Goal: Task Accomplishment & Management: Use online tool/utility

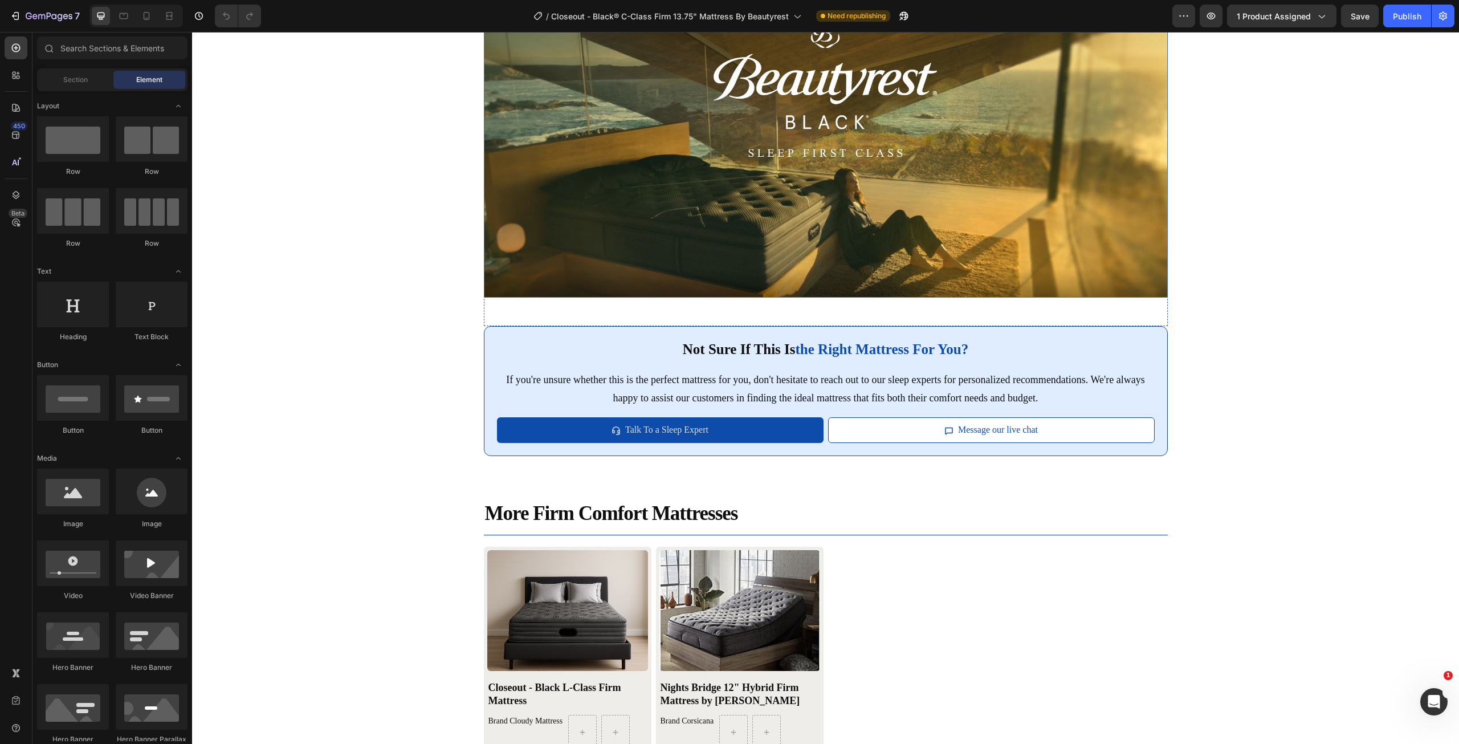
scroll to position [2494, 0]
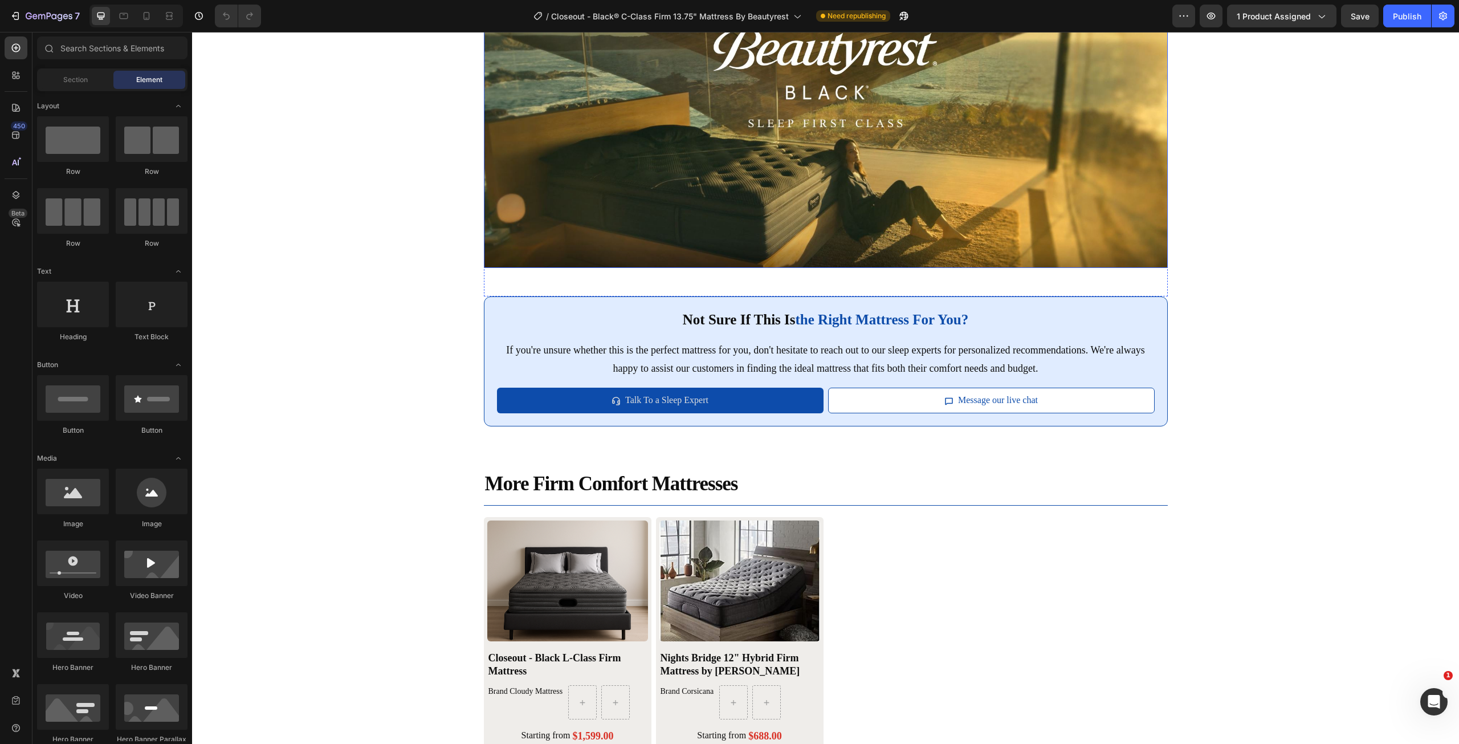
click at [854, 268] on img at bounding box center [826, 100] width 684 height 333
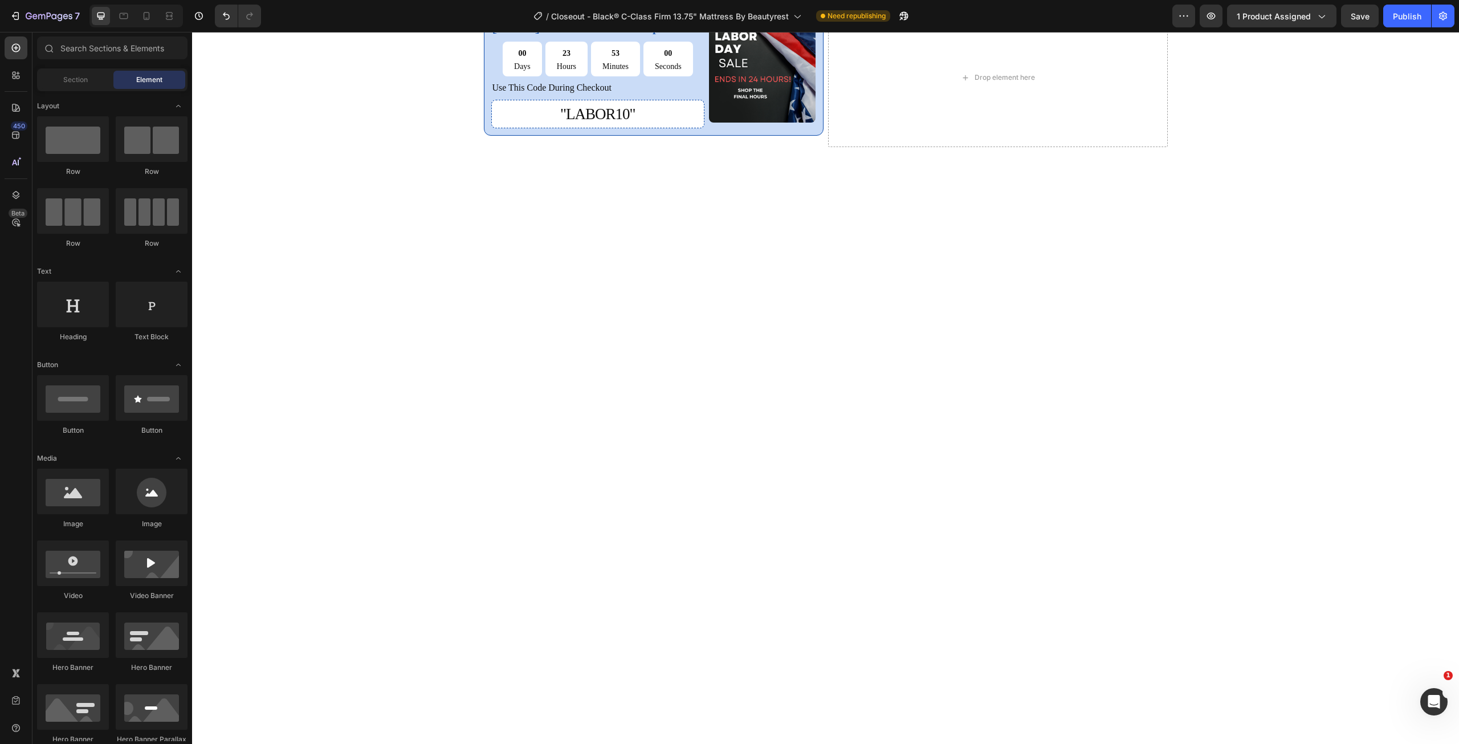
scroll to position [64, 0]
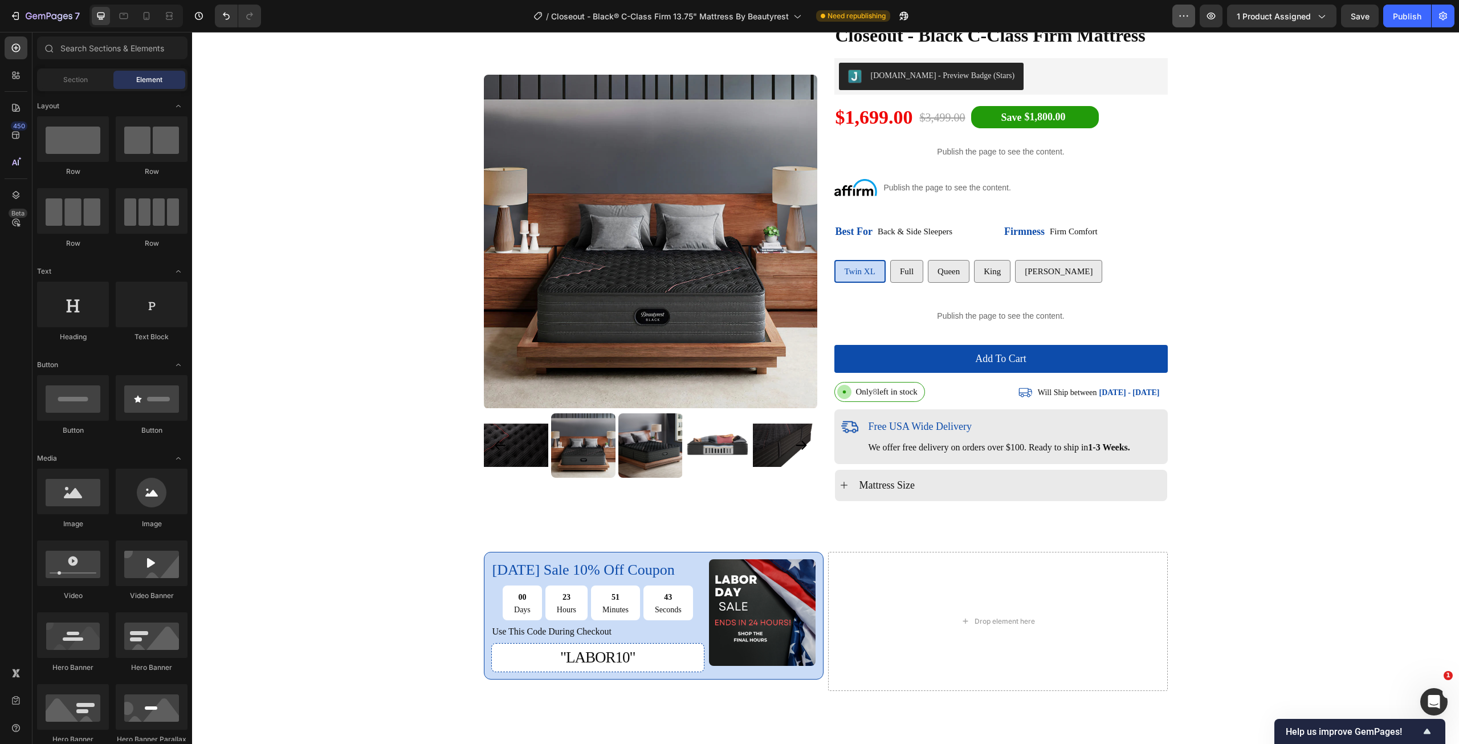
click at [1181, 27] on button "button" at bounding box center [1184, 16] width 23 height 23
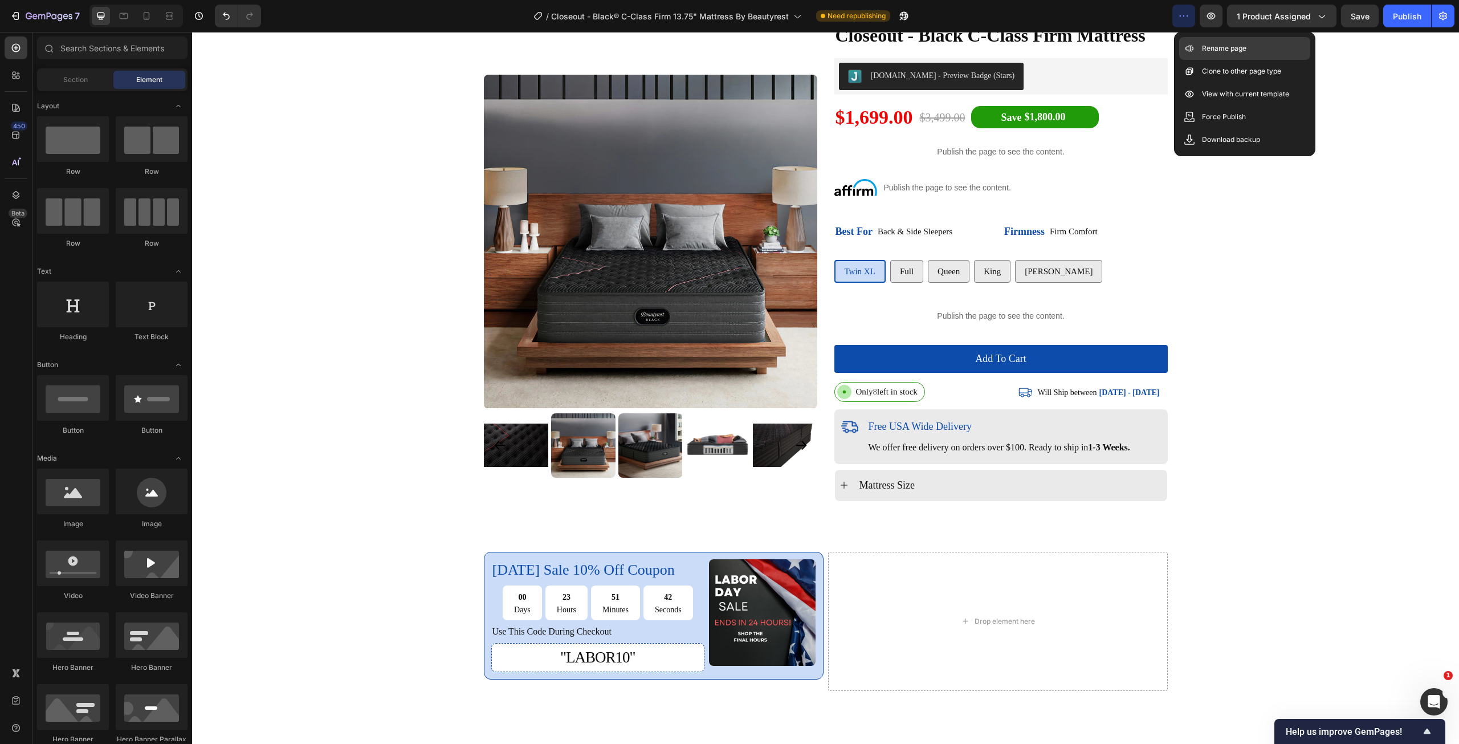
click at [1226, 53] on p "Rename page" at bounding box center [1224, 48] width 44 height 11
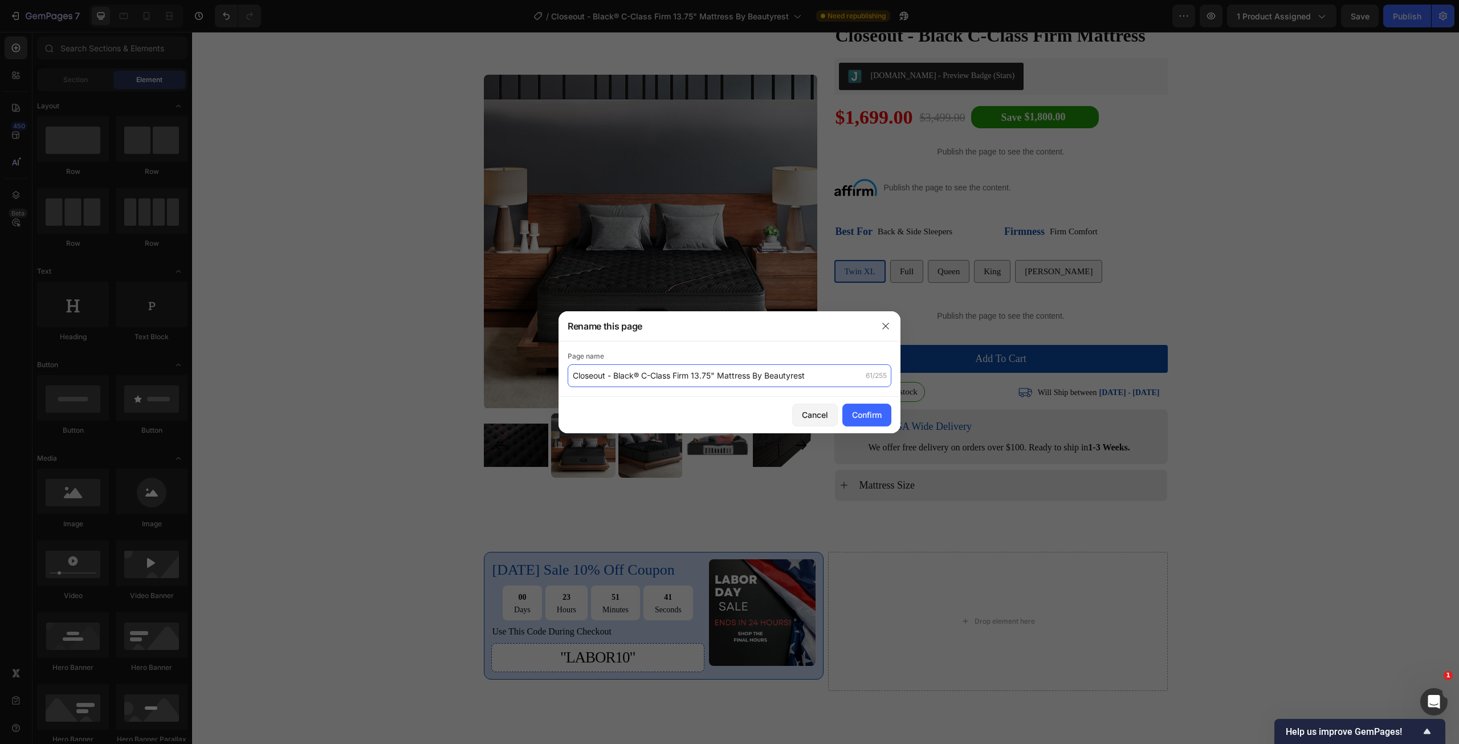
click at [658, 380] on input "Closeout - Black® C-Class Firm 13.75" Mattress By Beautyrest" at bounding box center [730, 375] width 324 height 23
click at [650, 382] on input "text" at bounding box center [730, 375] width 324 height 23
paste input "Closeout - Black C-Class Firm Mattress"
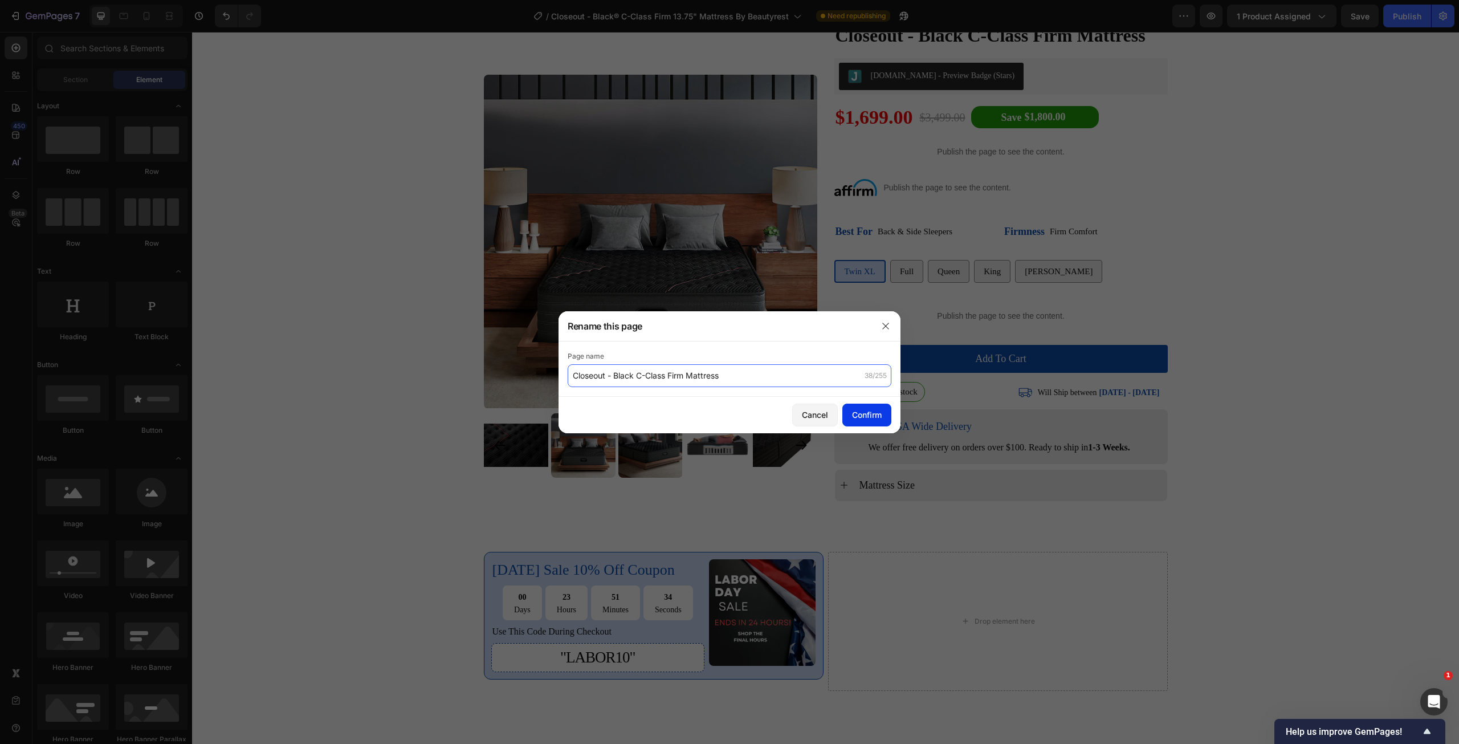
type input "Closeout - Black C-Class Firm Mattress"
click at [868, 418] on div "Confirm" at bounding box center [867, 415] width 30 height 12
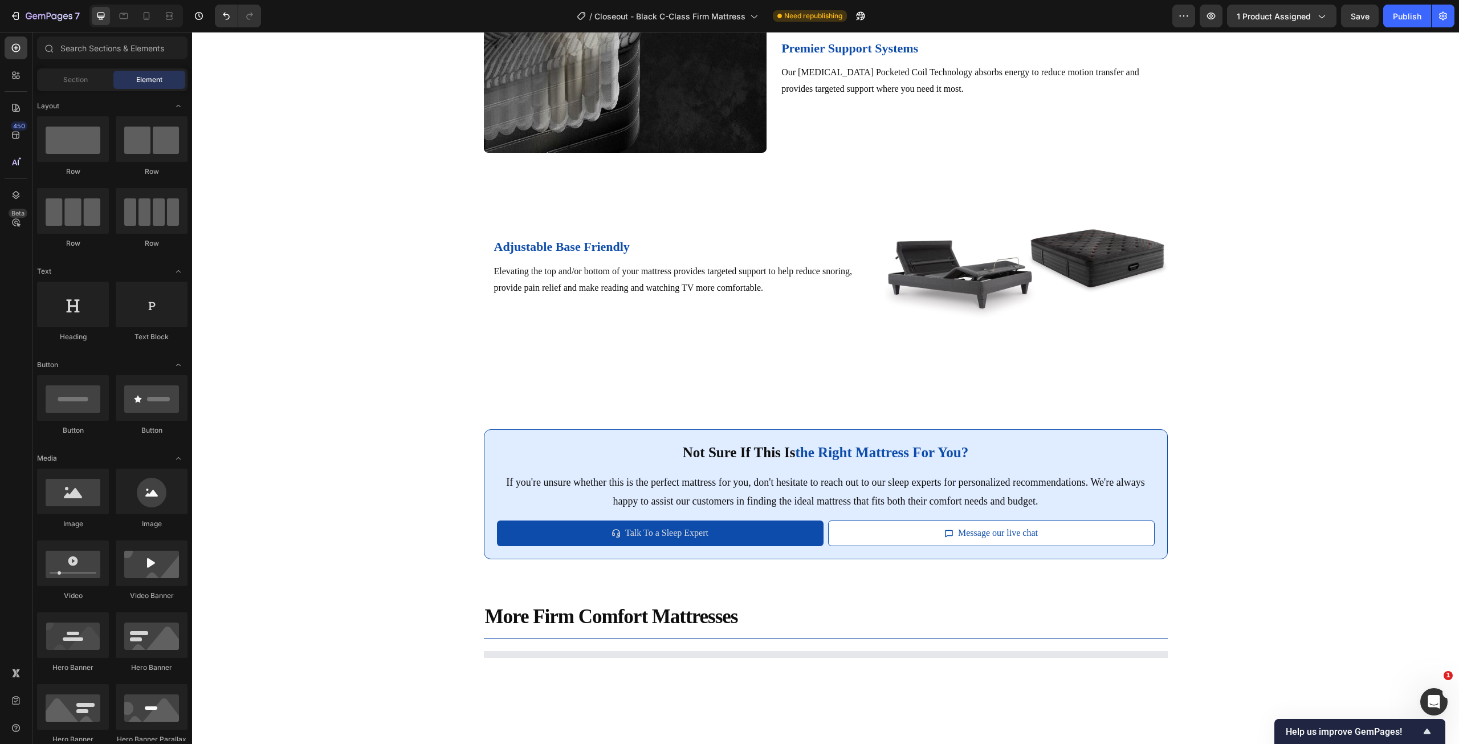
scroll to position [2322, 0]
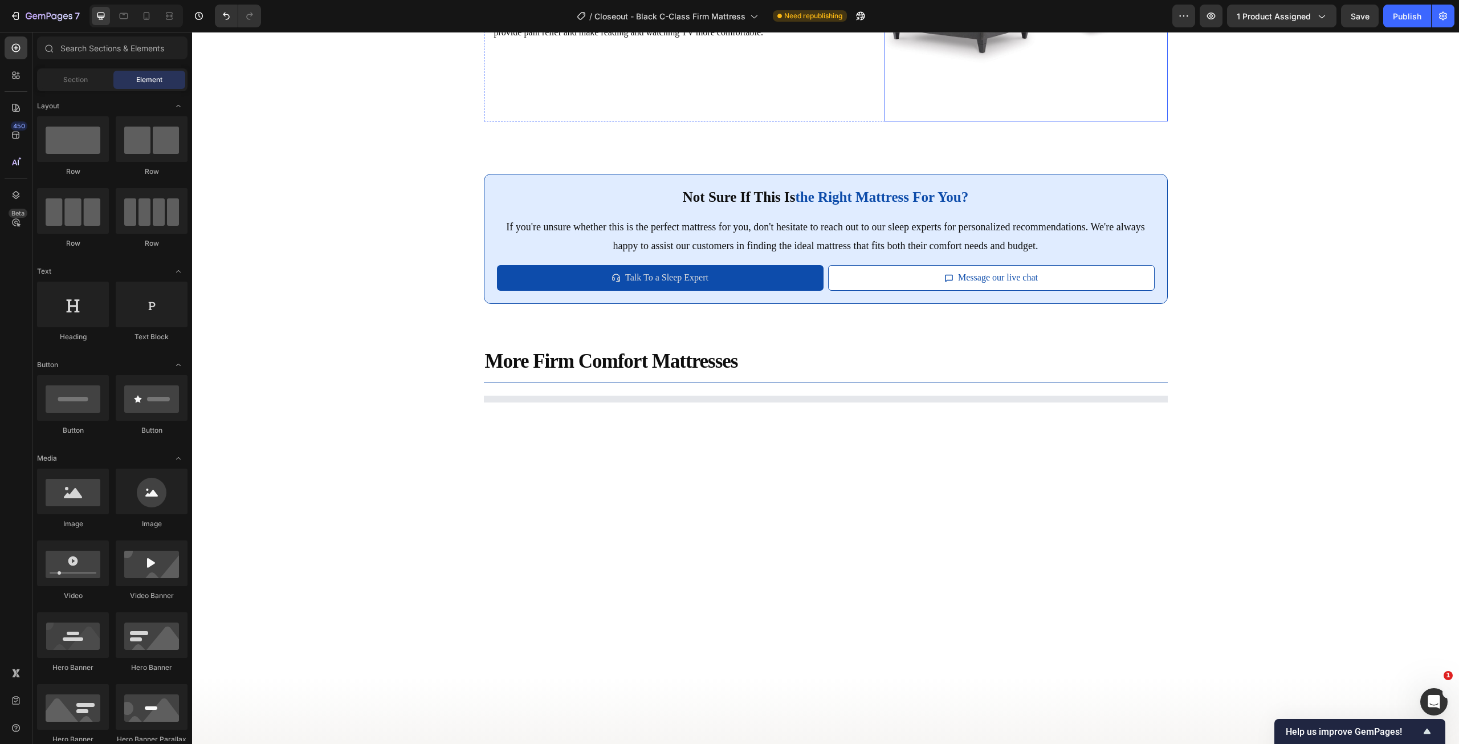
click at [1035, 121] on img at bounding box center [1026, 15] width 283 height 213
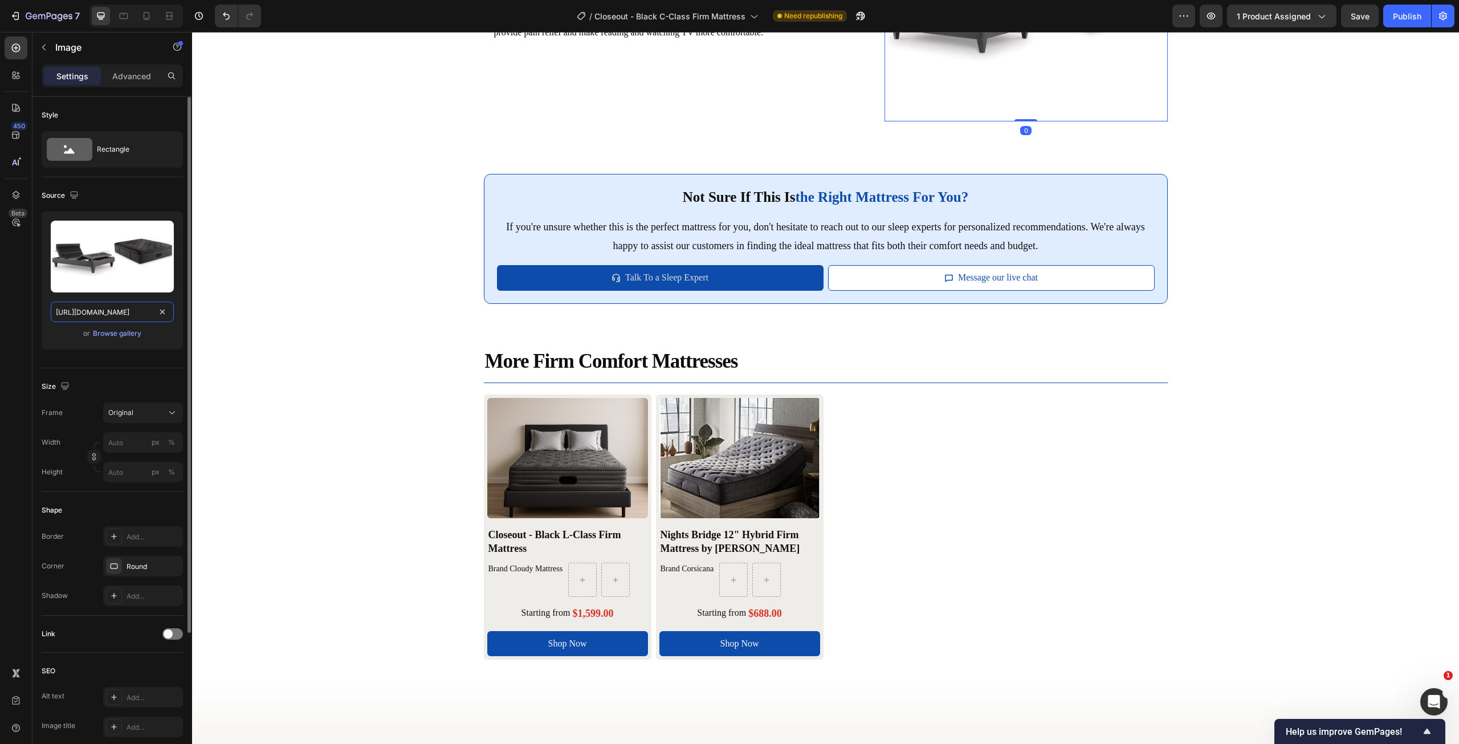
click at [111, 311] on input "[URL][DOMAIN_NAME]" at bounding box center [112, 312] width 123 height 21
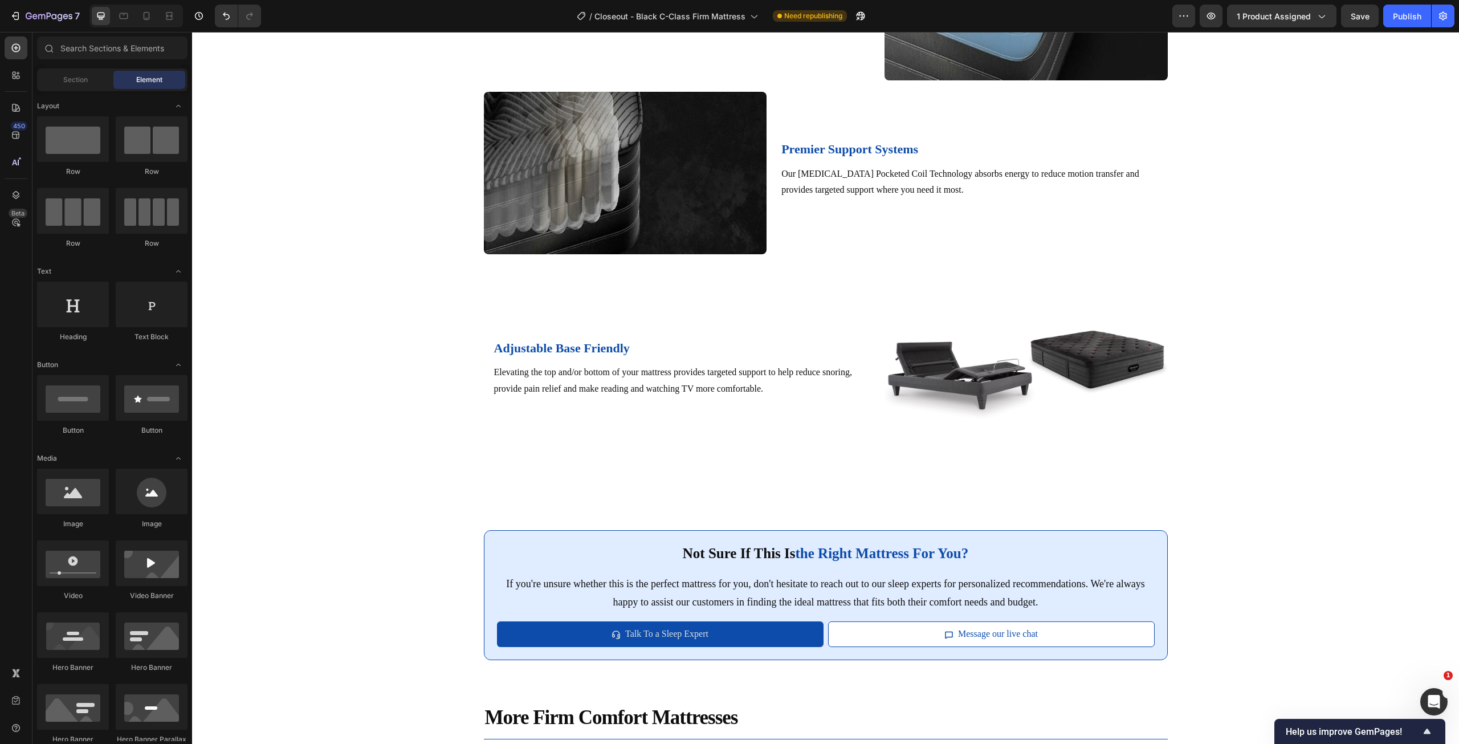
scroll to position [2114, 0]
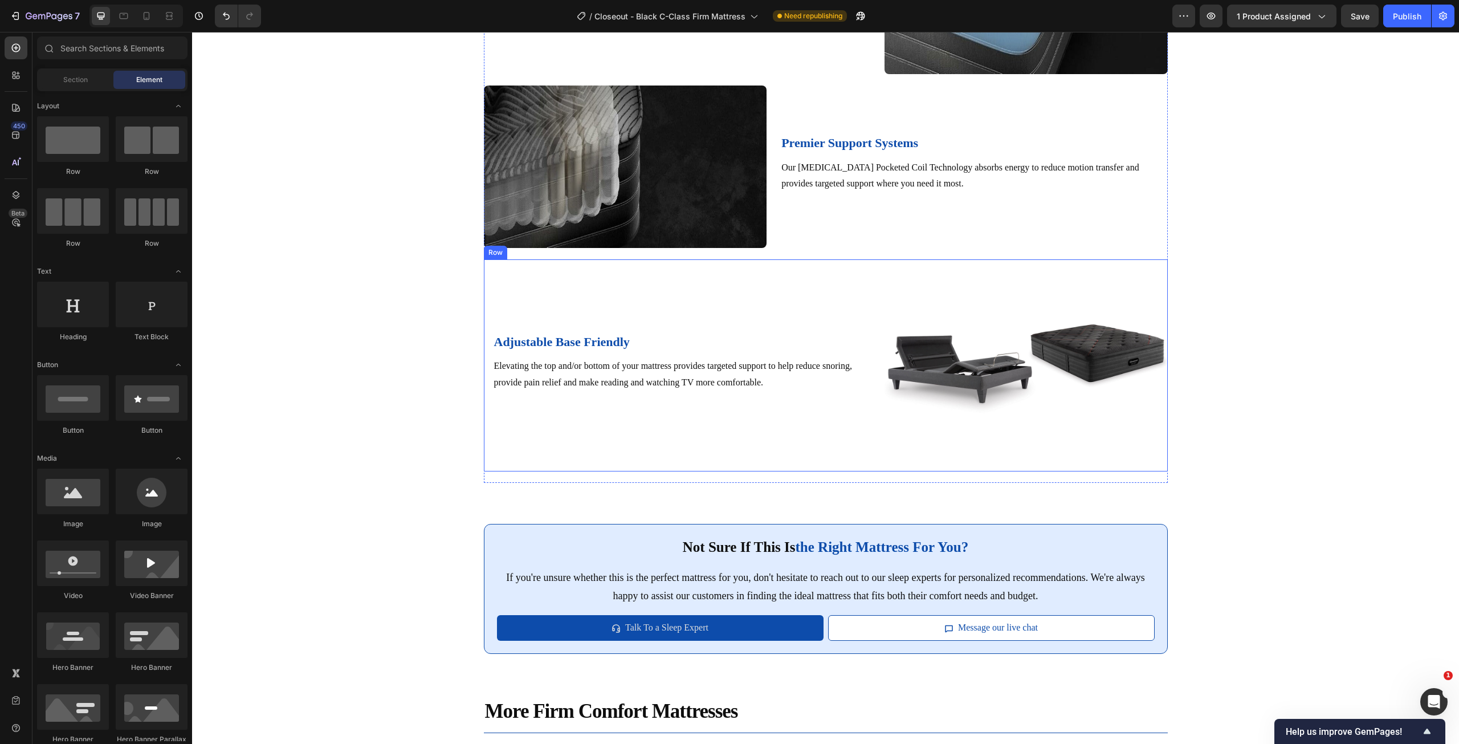
click at [828, 329] on div "adjustable base friendly Heading Elevating the top and/or bottom of your mattre…" at bounding box center [682, 365] width 396 height 213
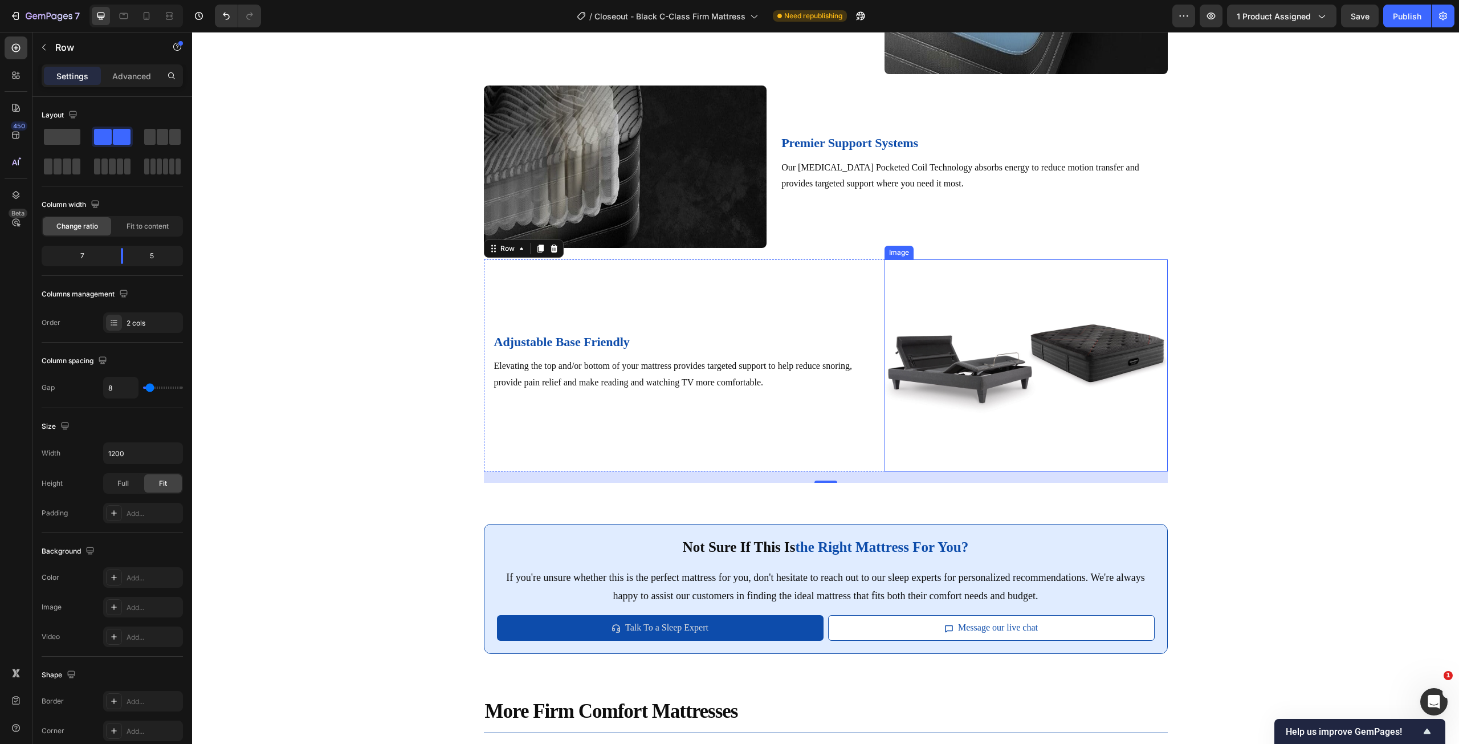
click at [1033, 436] on img at bounding box center [1026, 365] width 283 height 213
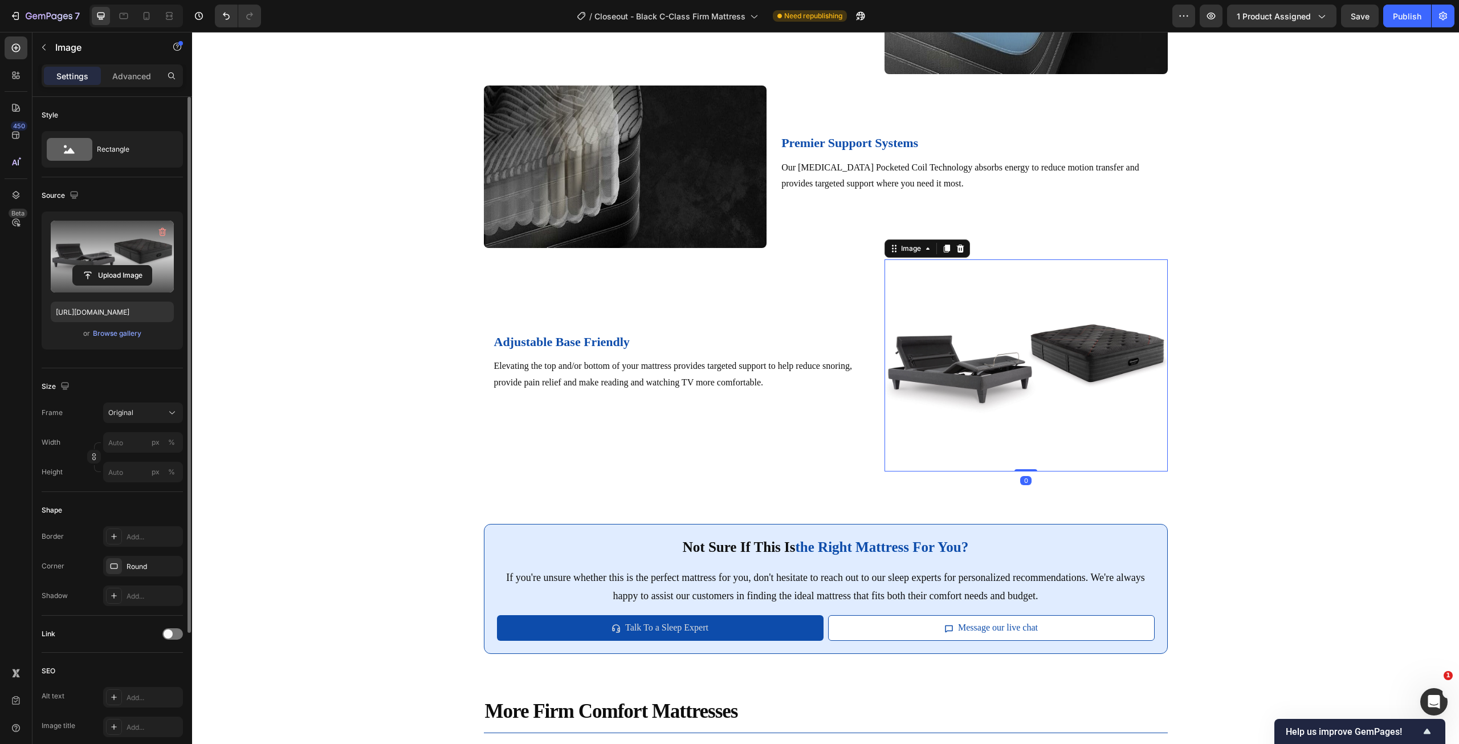
click at [133, 250] on label at bounding box center [112, 257] width 123 height 72
click at [133, 266] on input "file" at bounding box center [112, 275] width 79 height 19
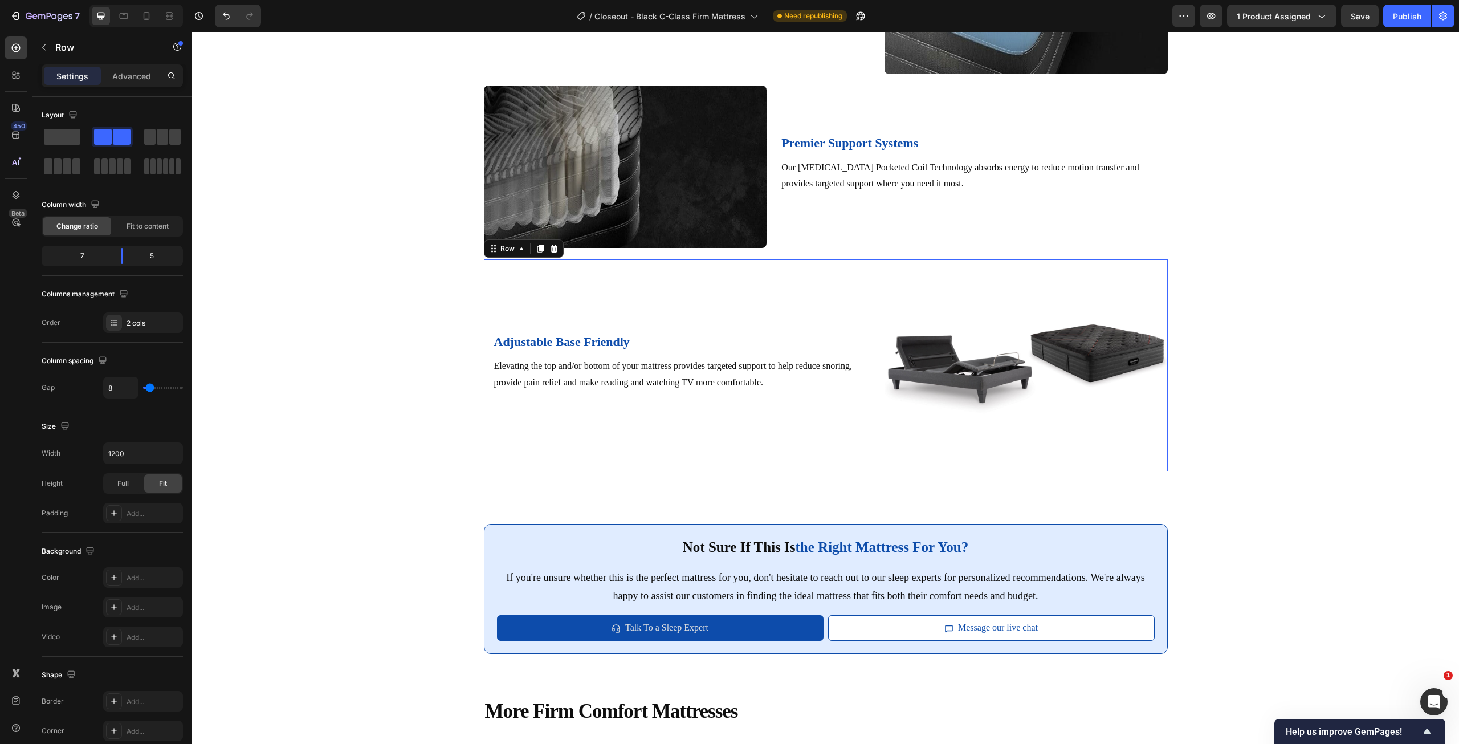
click at [780, 316] on div "adjustable base friendly Heading Elevating the top and/or bottom of your mattre…" at bounding box center [682, 365] width 396 height 213
click at [550, 252] on icon at bounding box center [553, 248] width 7 height 8
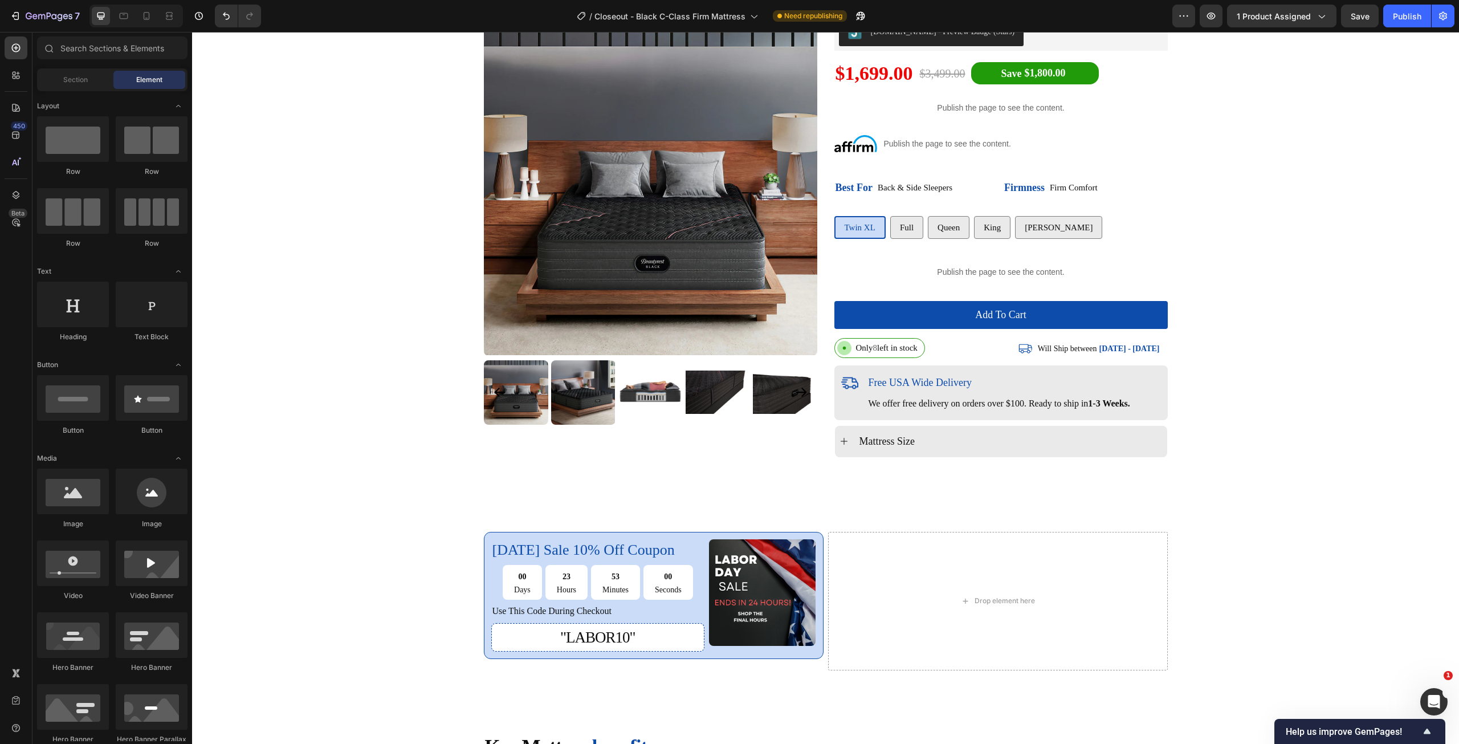
scroll to position [0, 0]
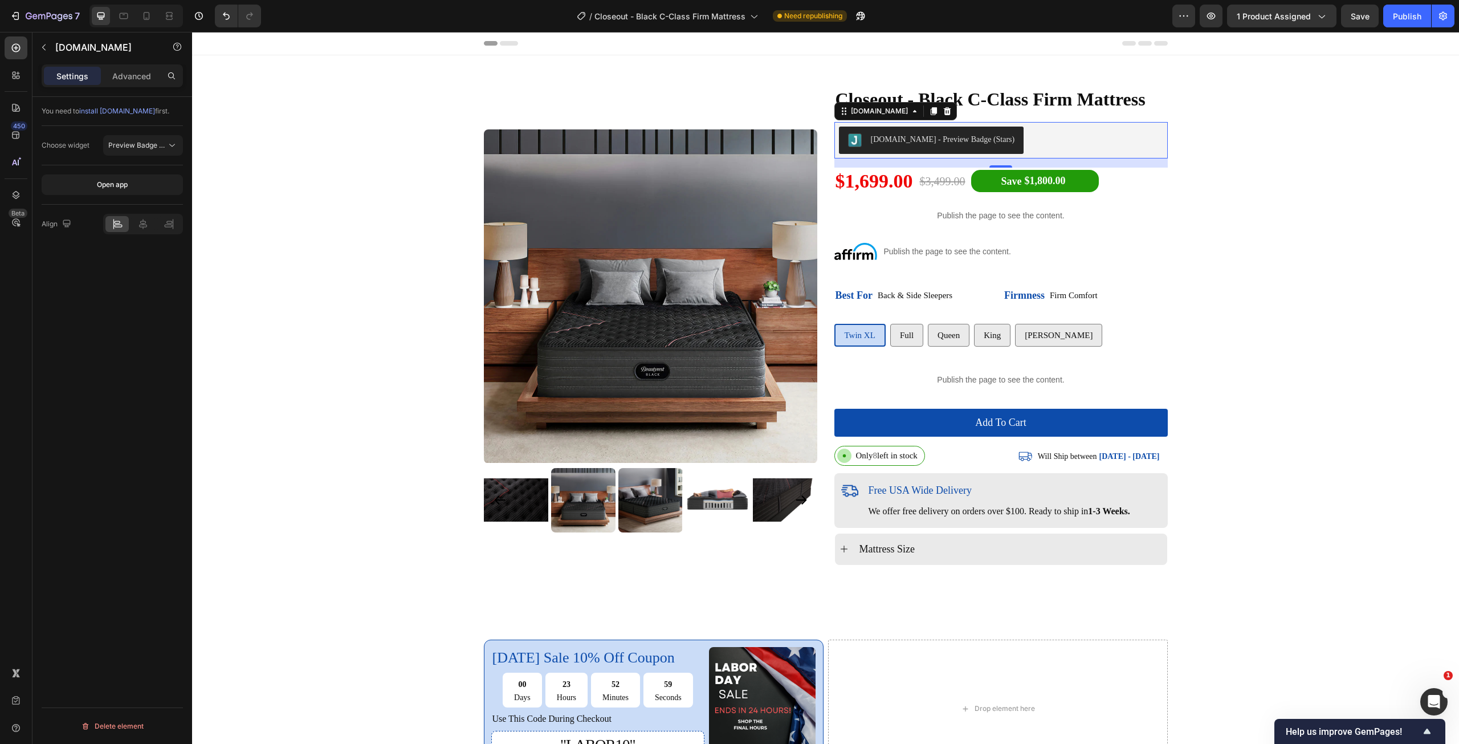
click at [1048, 154] on div "[DOMAIN_NAME] - Preview Badge (Stars)" at bounding box center [1001, 140] width 324 height 27
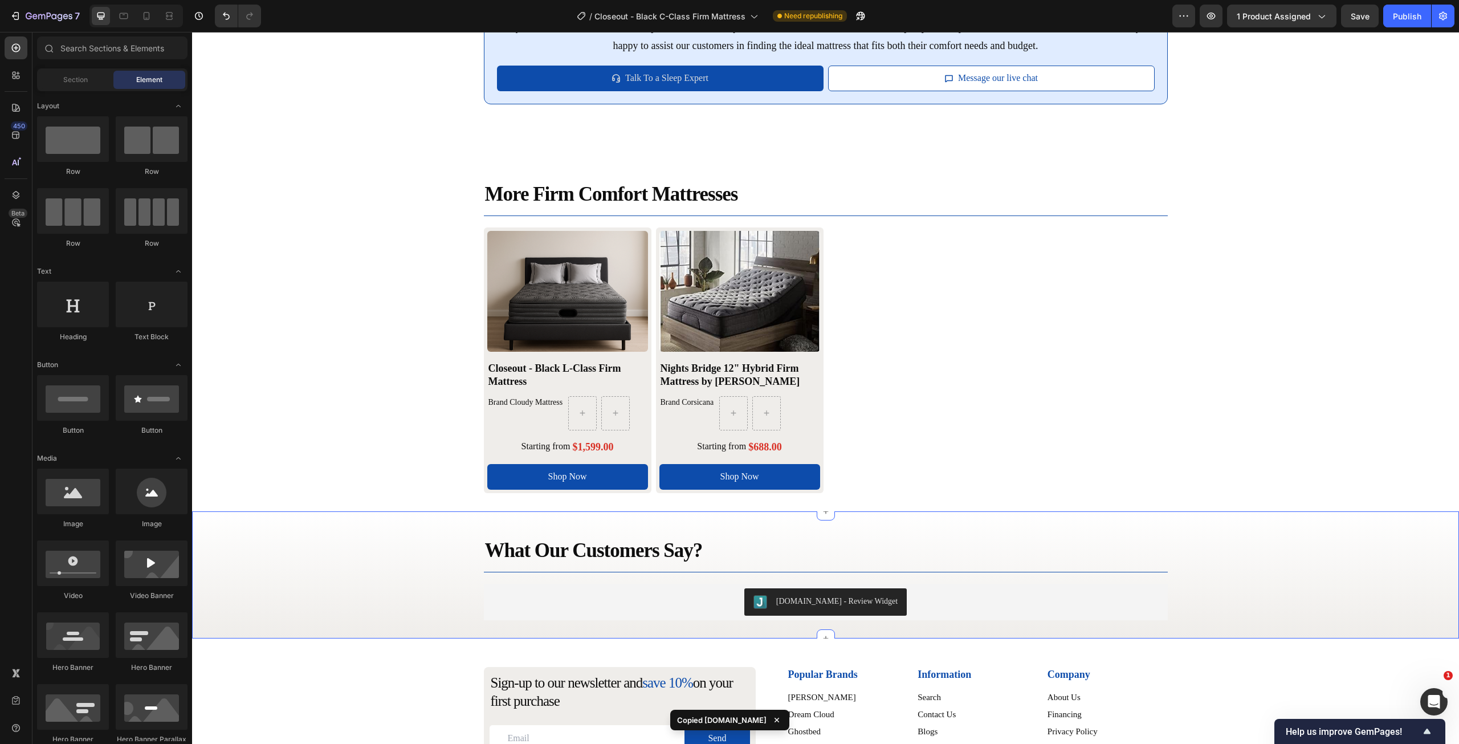
scroll to position [2445, 0]
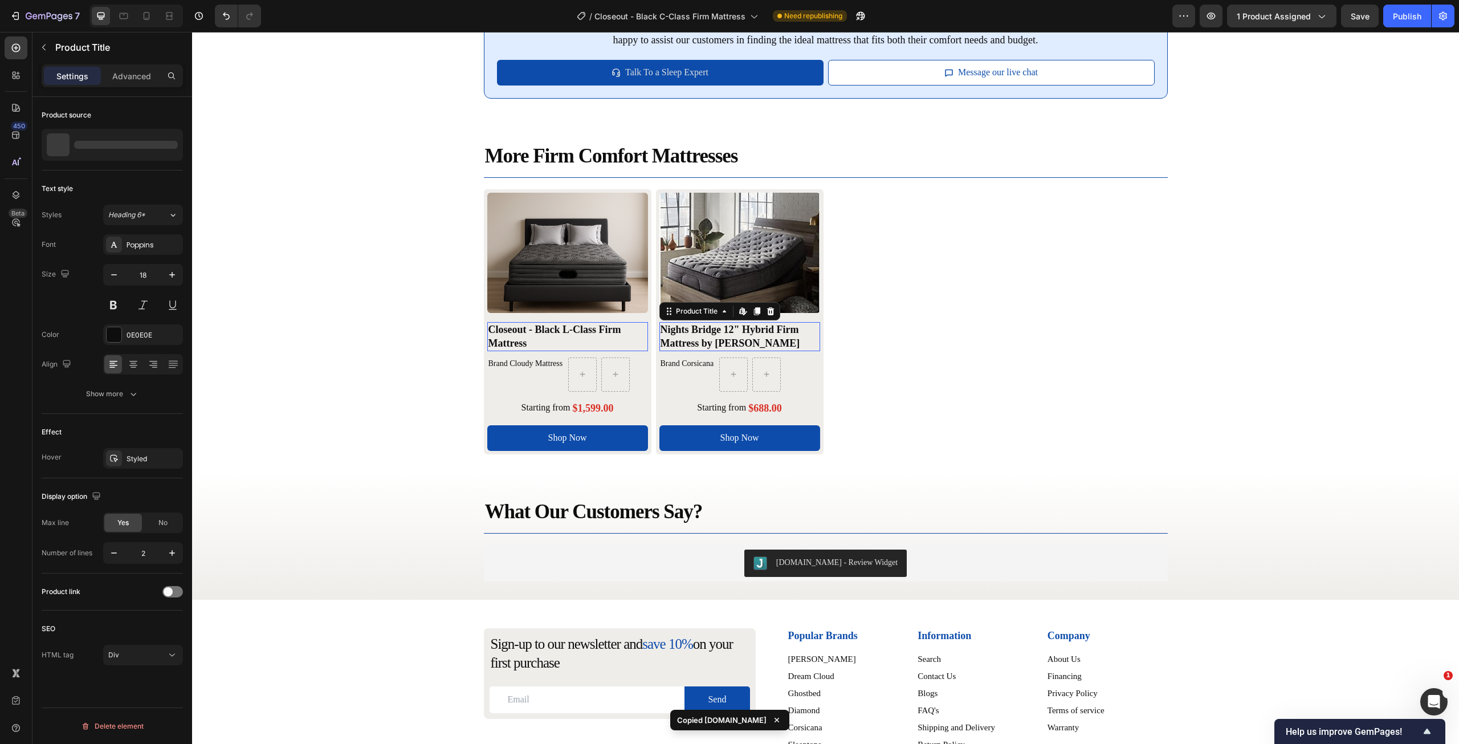
click at [664, 351] on div "Nights Bridge 12" Hybrid Firm Mattress by [PERSON_NAME]" at bounding box center [740, 336] width 161 height 29
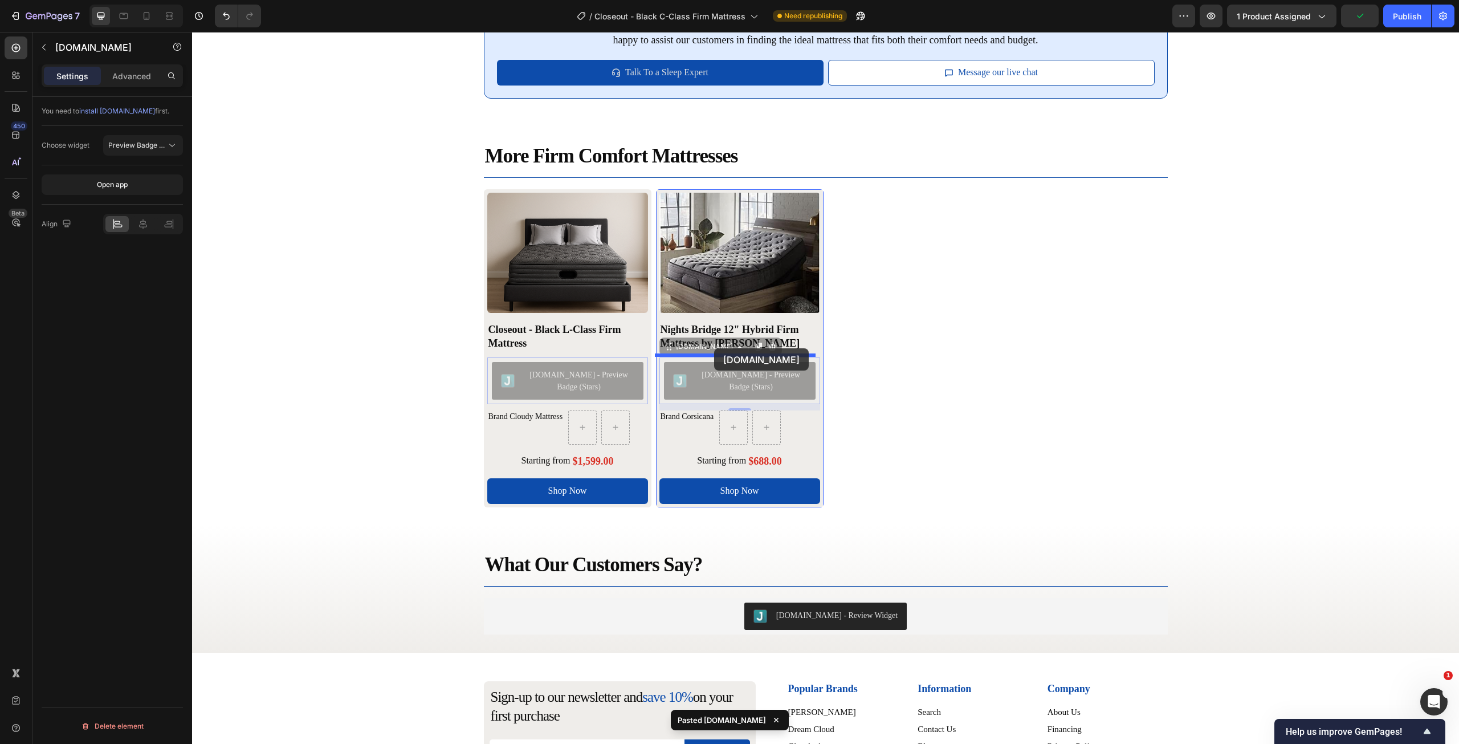
drag, startPoint x: 699, startPoint y: 415, endPoint x: 714, endPoint y: 348, distance: 68.4
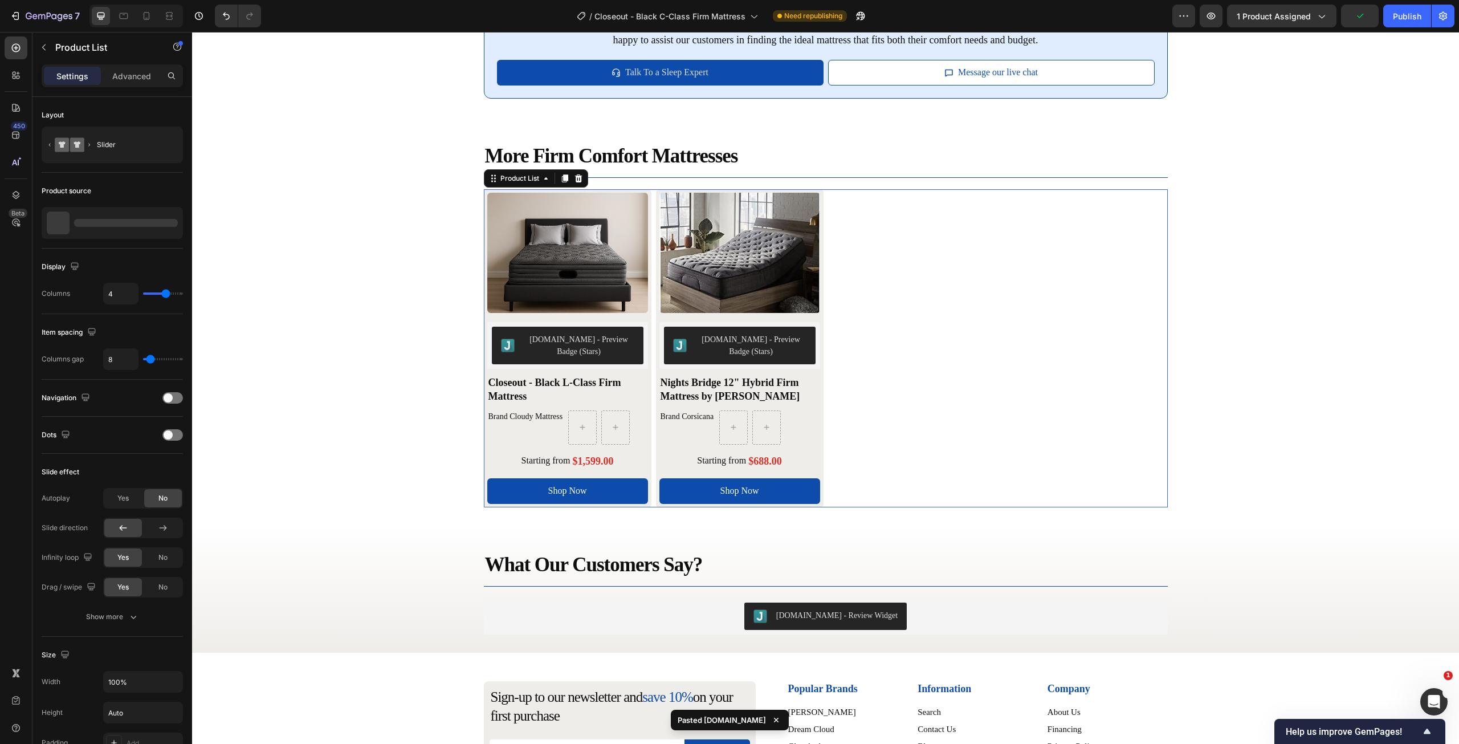
click at [970, 399] on div "Product Images [DOMAIN_NAME] - Preview Badge (Stars) [DOMAIN_NAME] Closeout - B…" at bounding box center [826, 348] width 684 height 319
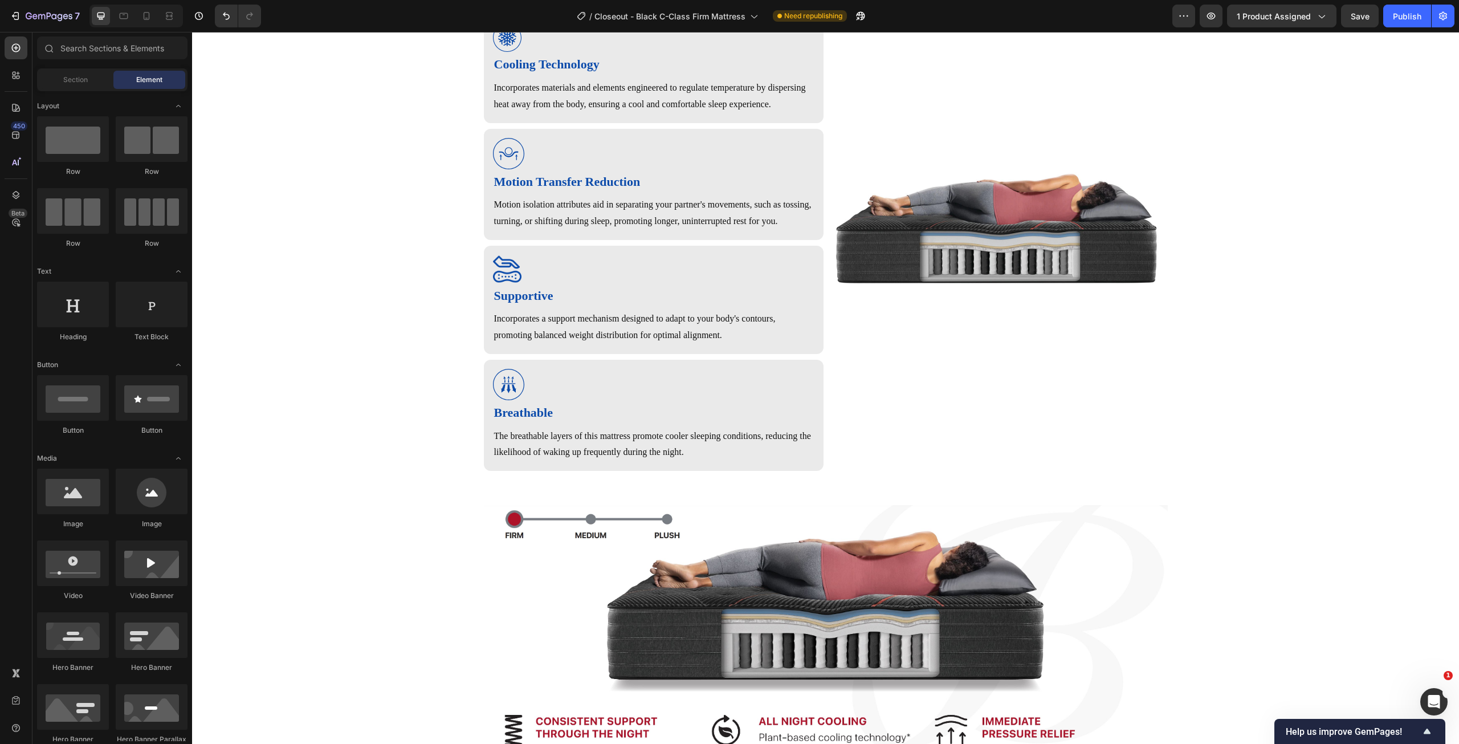
scroll to position [166, 0]
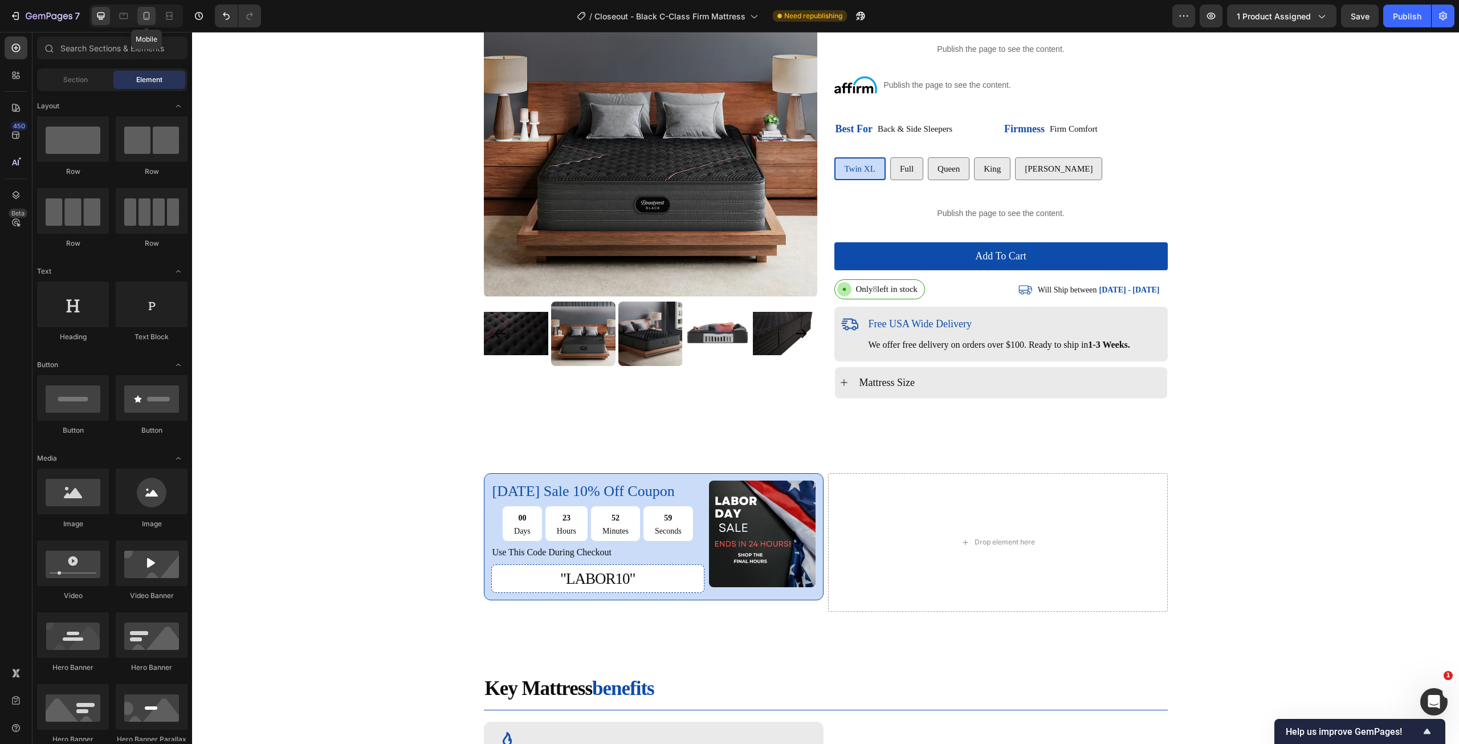
click at [153, 16] on div at bounding box center [146, 16] width 18 height 18
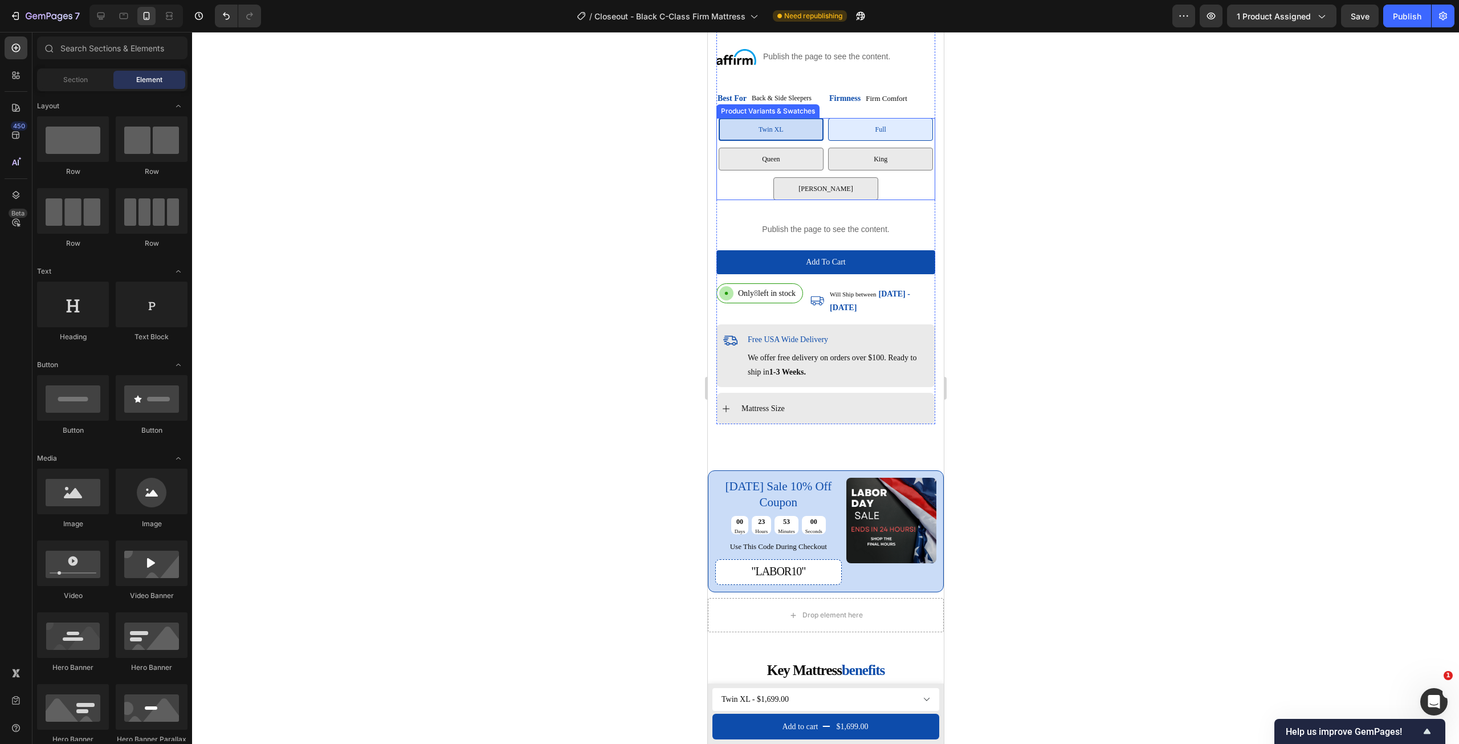
scroll to position [456, 0]
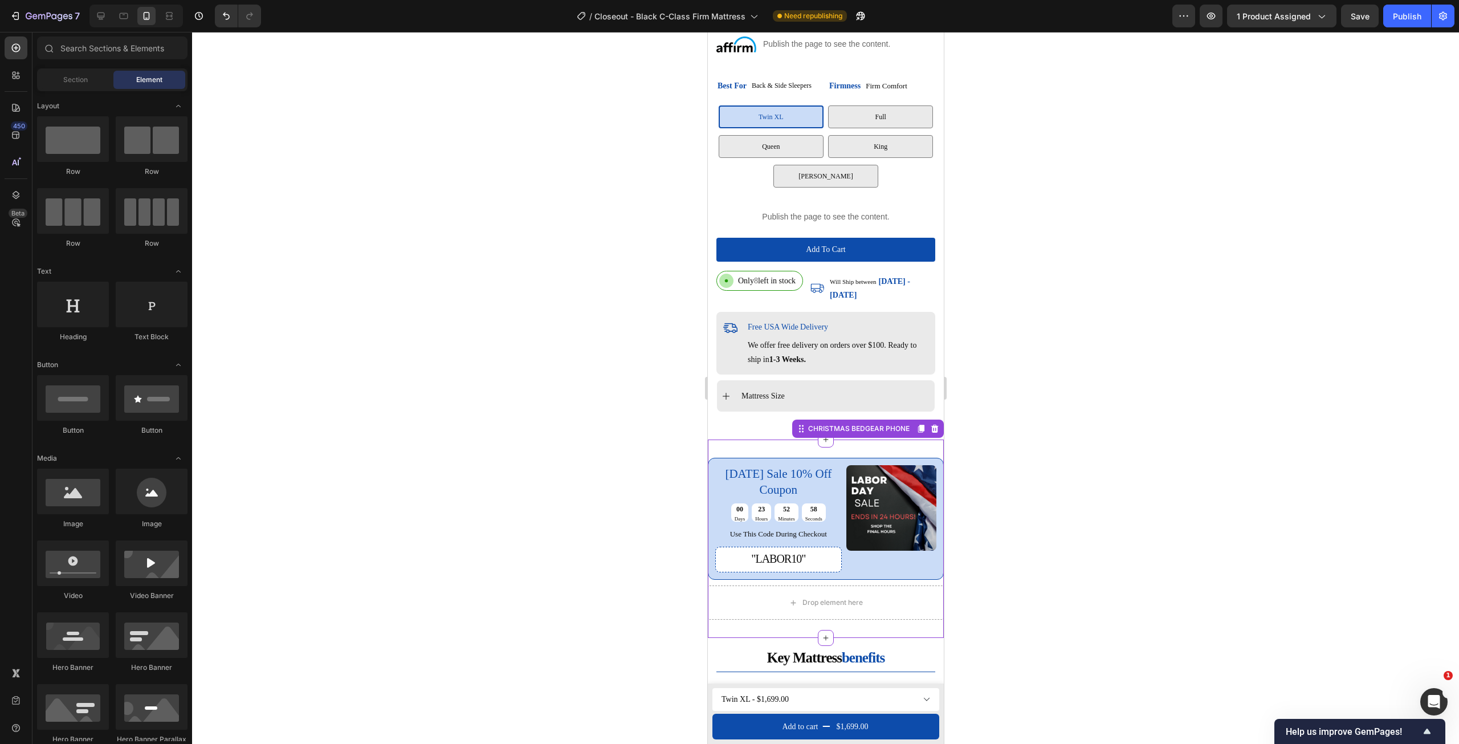
click at [785, 444] on div "[DATE] sale 10% off coupon Text Block 00 Days 23 Hours 52 Minutes 58 Seconds Co…" at bounding box center [825, 538] width 236 height 198
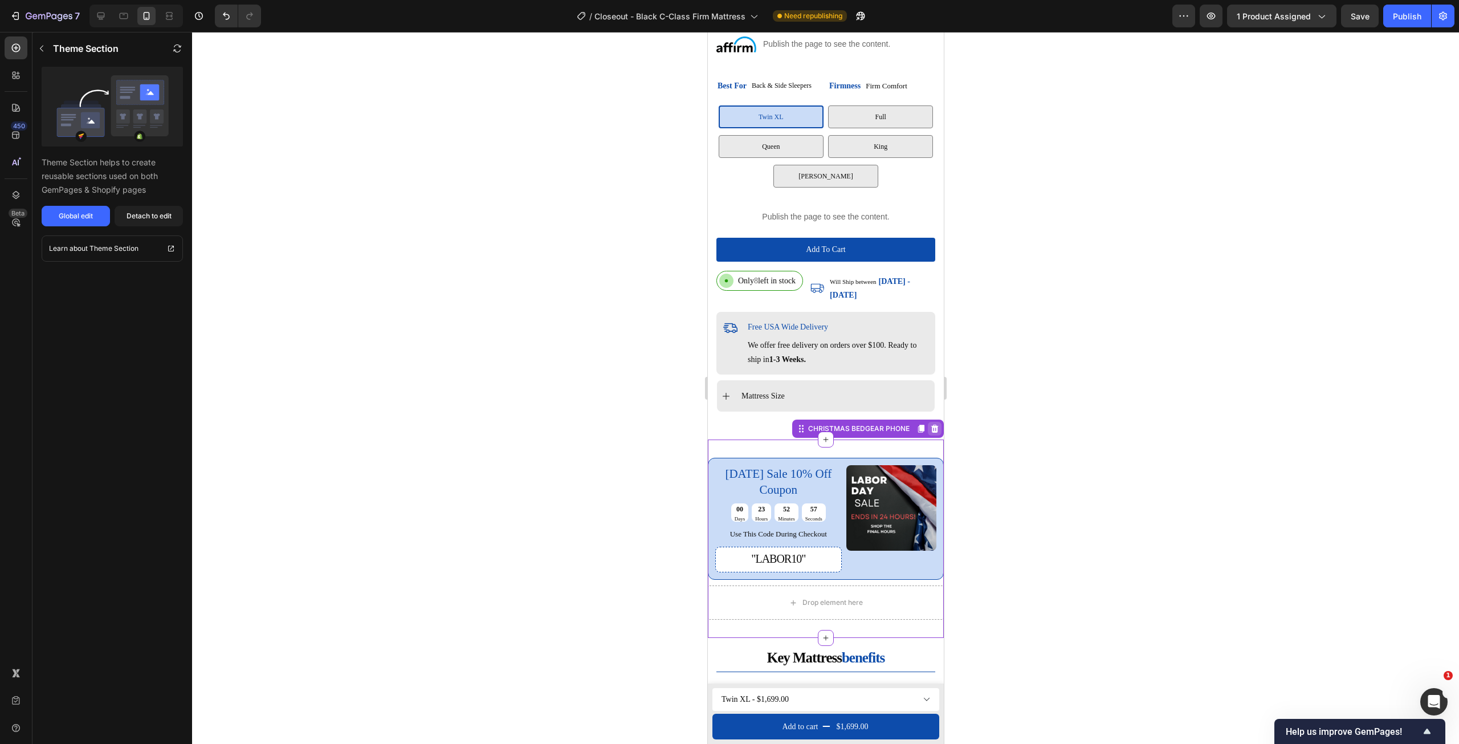
click at [931, 425] on icon at bounding box center [934, 429] width 7 height 8
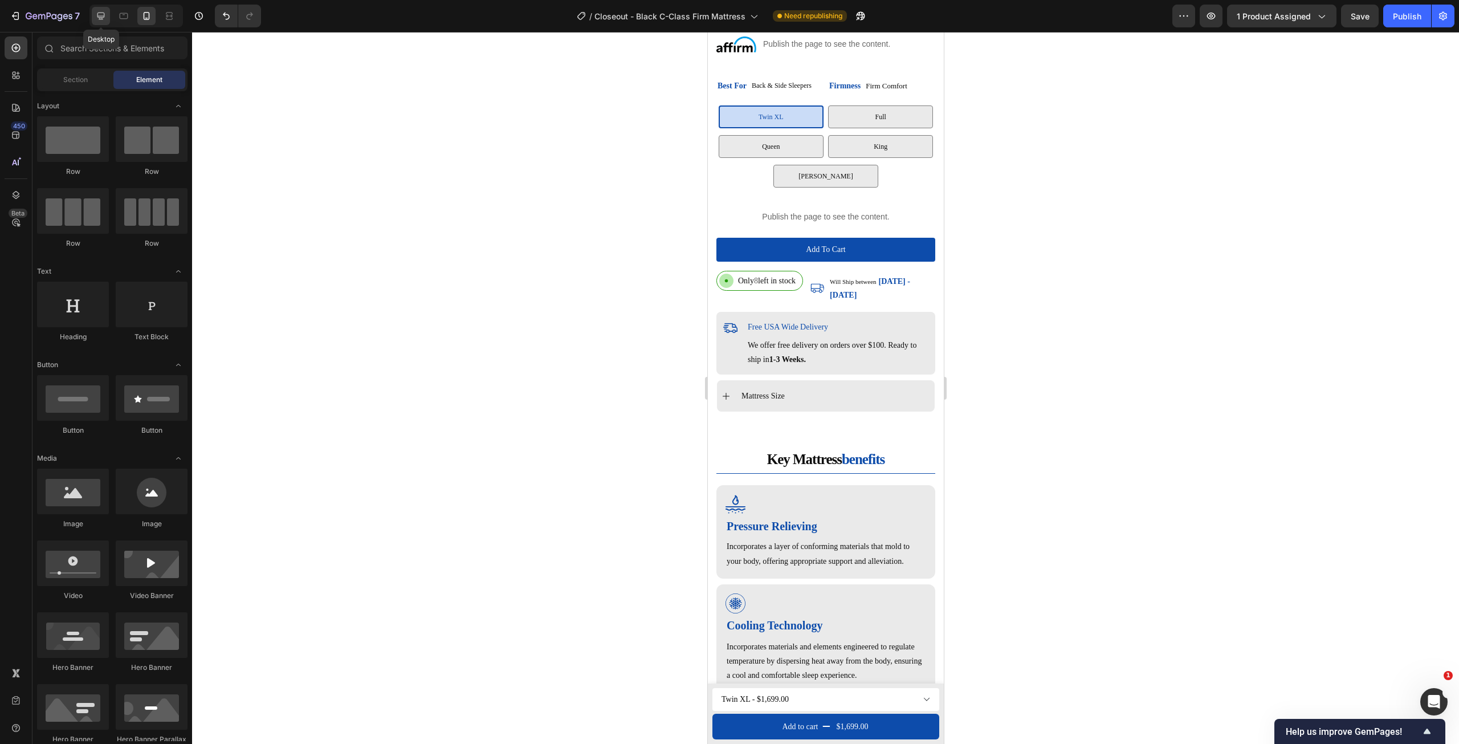
click at [103, 14] on icon at bounding box center [100, 15] width 11 height 11
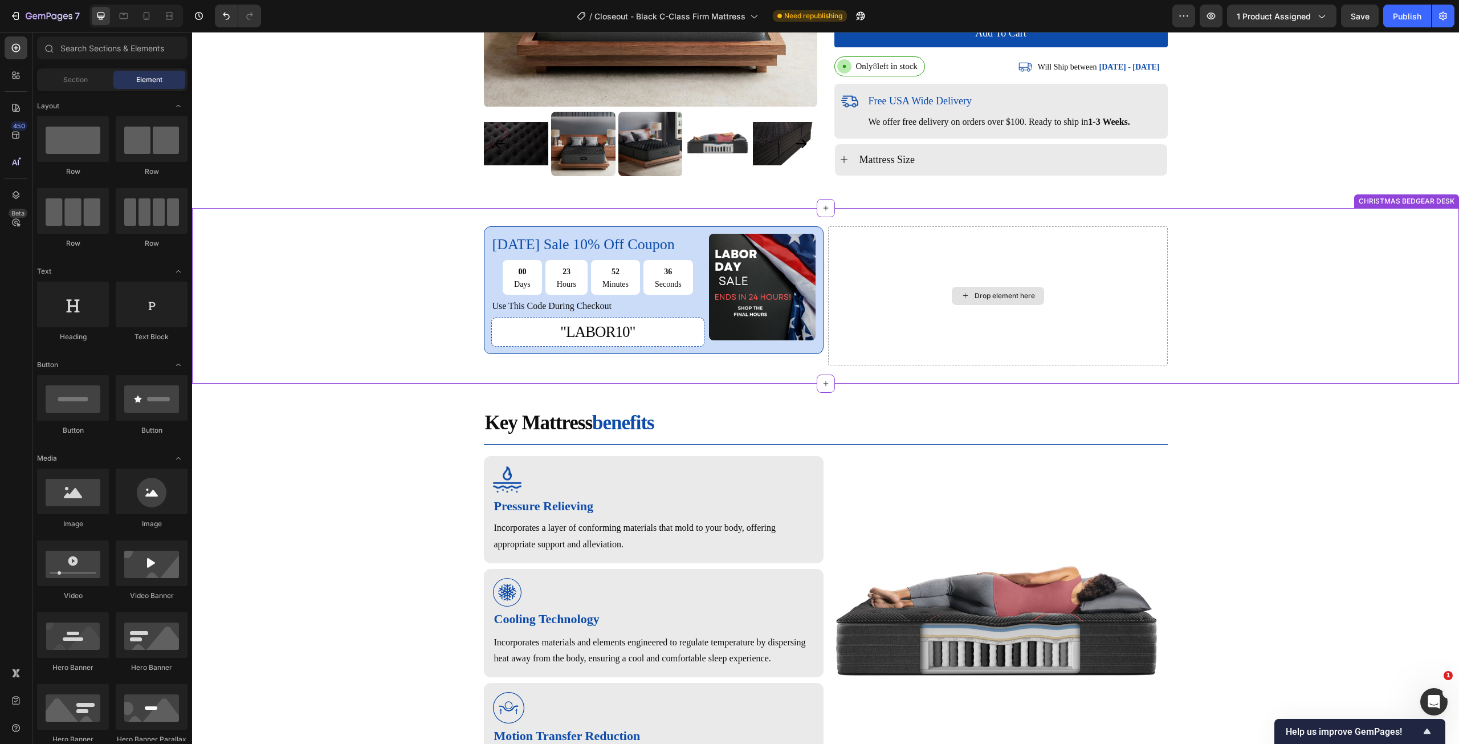
scroll to position [358, 0]
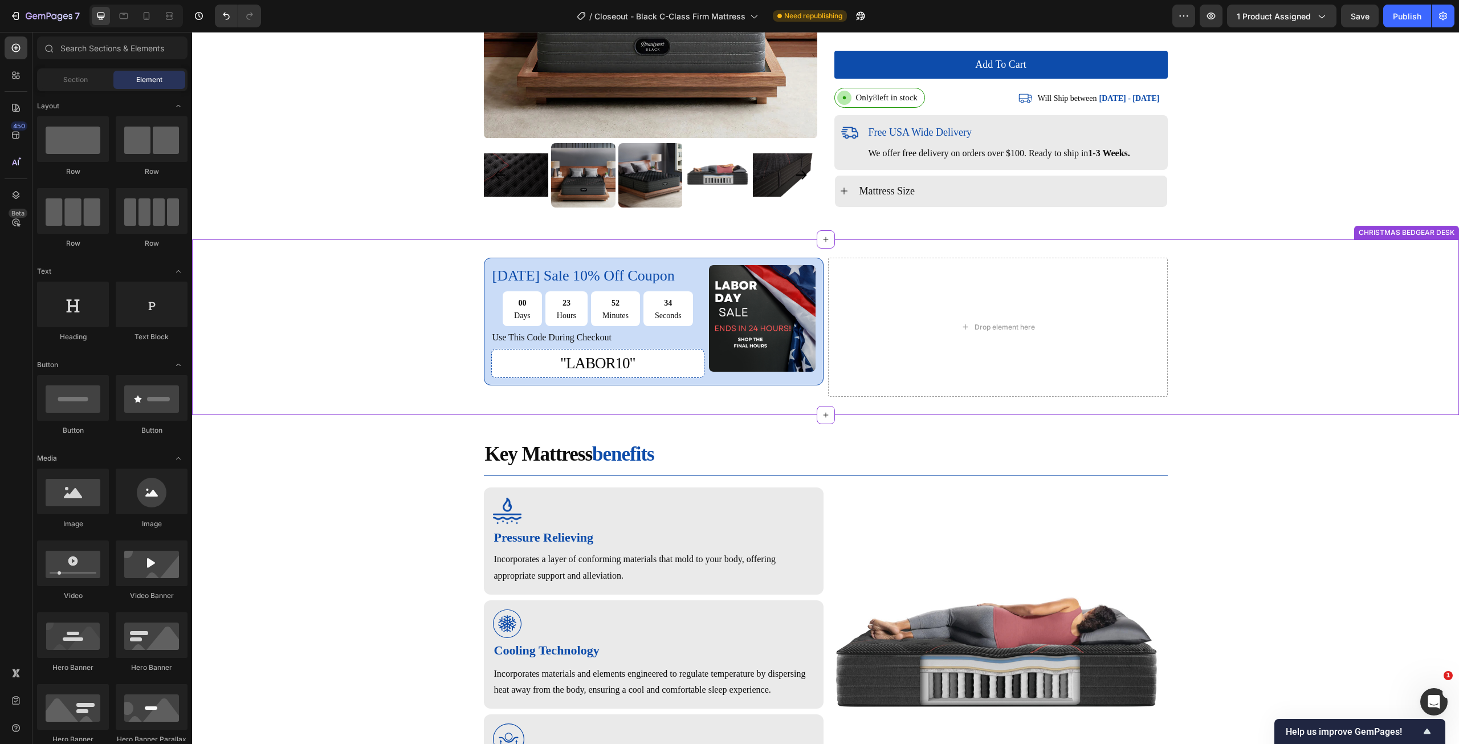
click at [1357, 293] on div "[DATE] sale 10% off coupon Text Block 00 Days 23 Hours 52 Minutes 34 Seconds Co…" at bounding box center [825, 327] width 1267 height 139
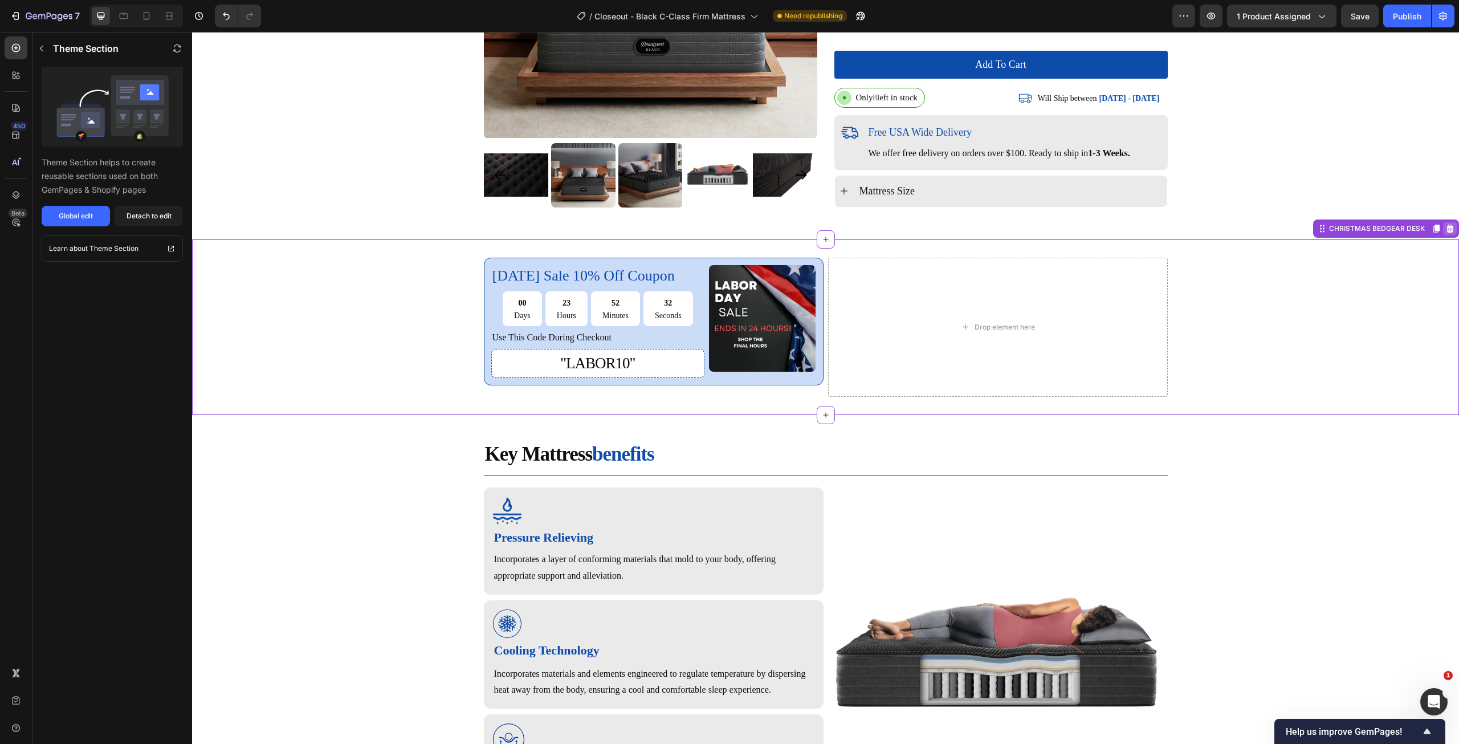
click at [1446, 233] on icon at bounding box center [1450, 228] width 9 height 9
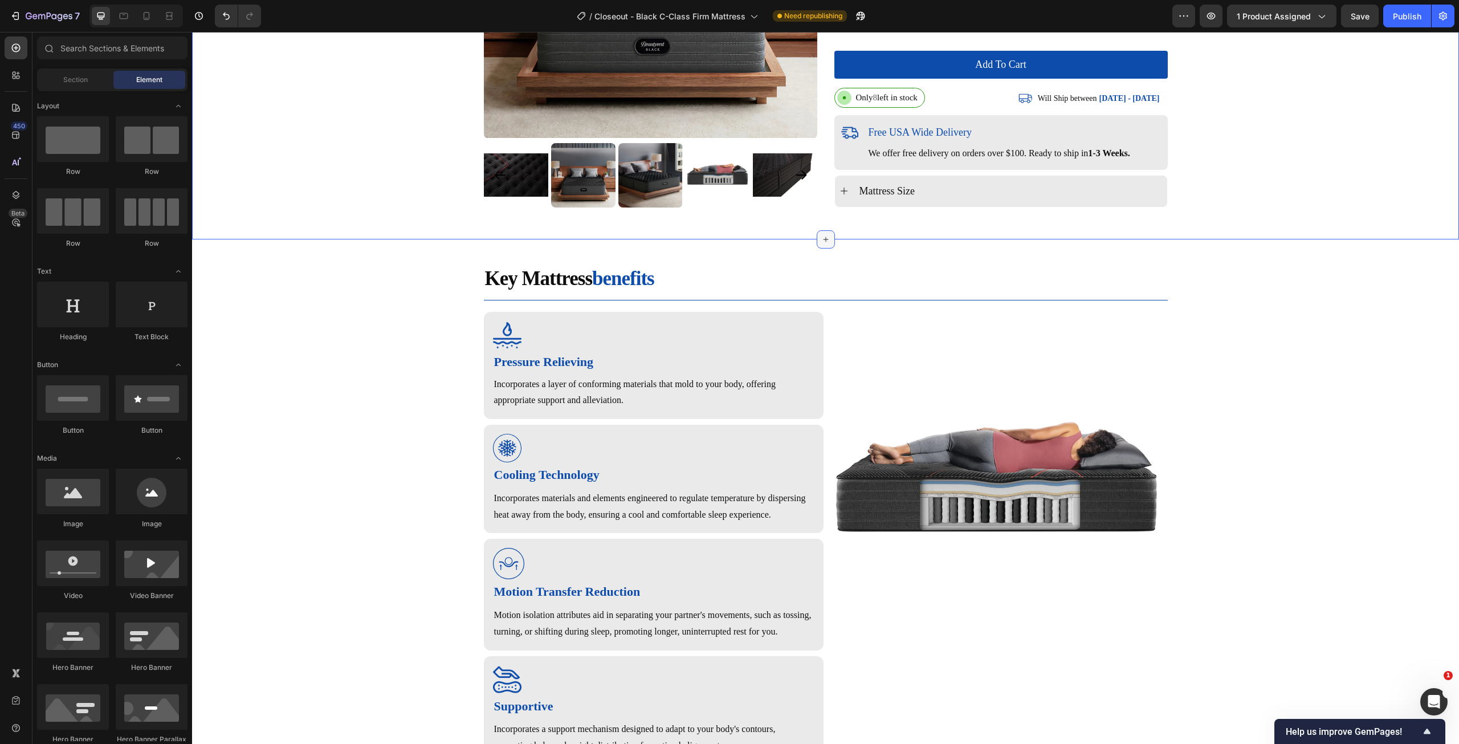
click at [821, 244] on icon at bounding box center [825, 239] width 9 height 9
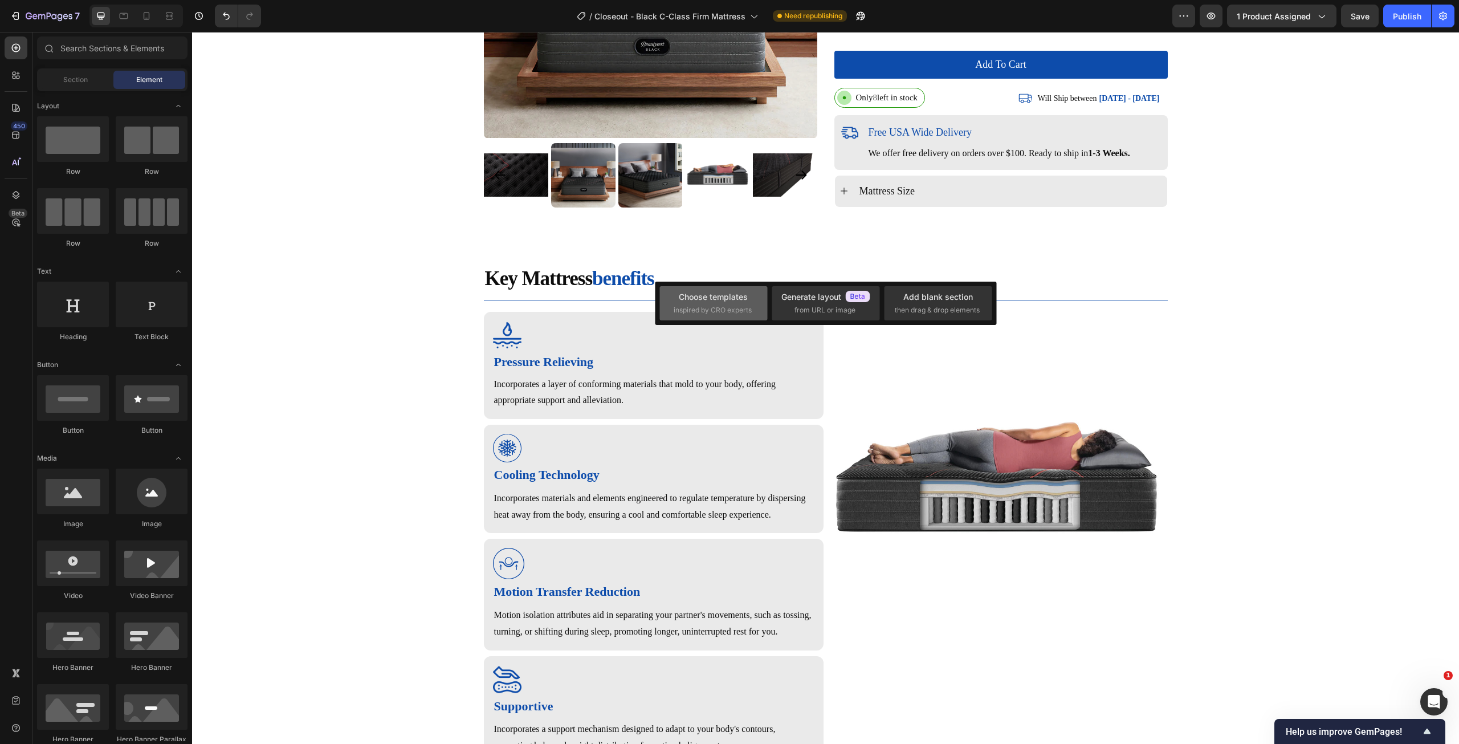
click at [711, 300] on div "Choose templates" at bounding box center [713, 297] width 69 height 12
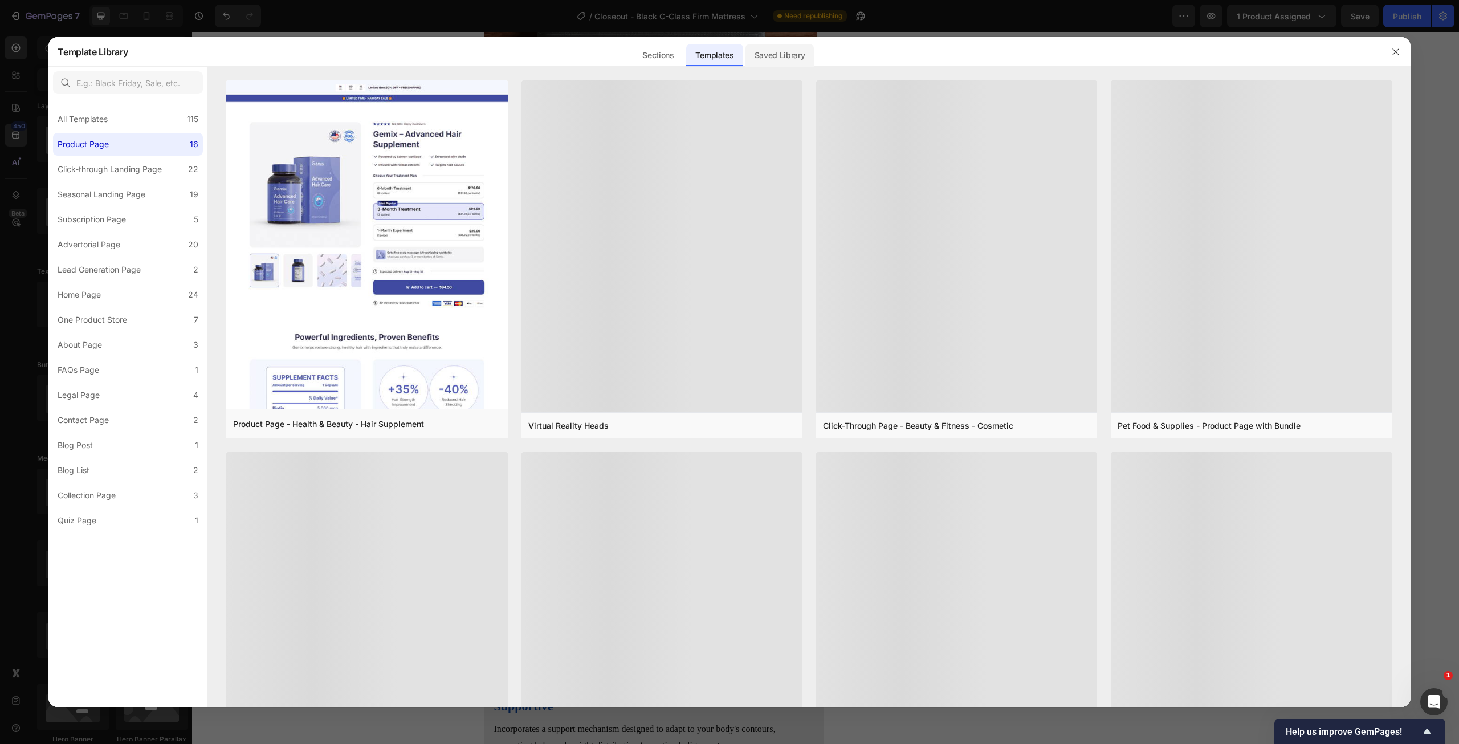
click at [771, 58] on div "Saved Library" at bounding box center [780, 55] width 69 height 23
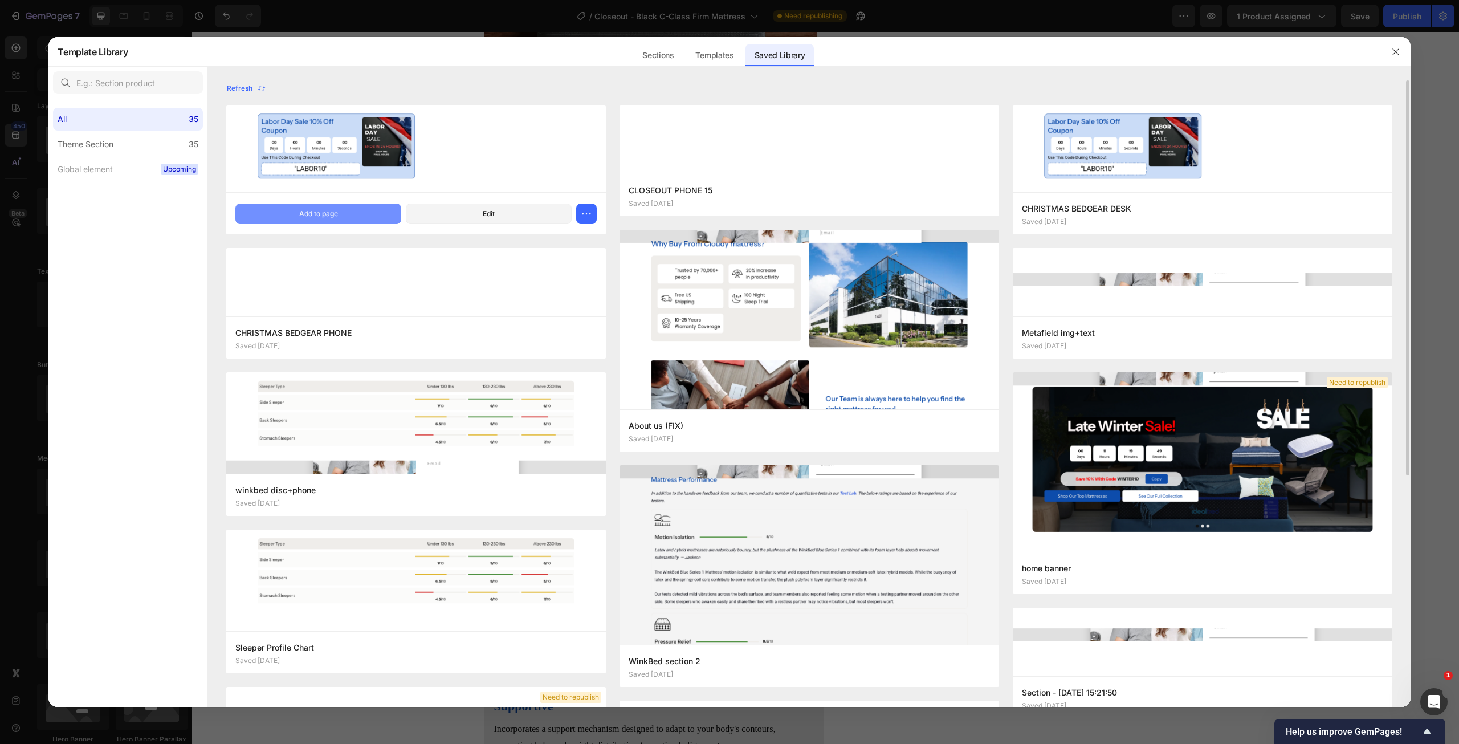
click at [331, 214] on div "Add to page" at bounding box center [318, 214] width 39 height 10
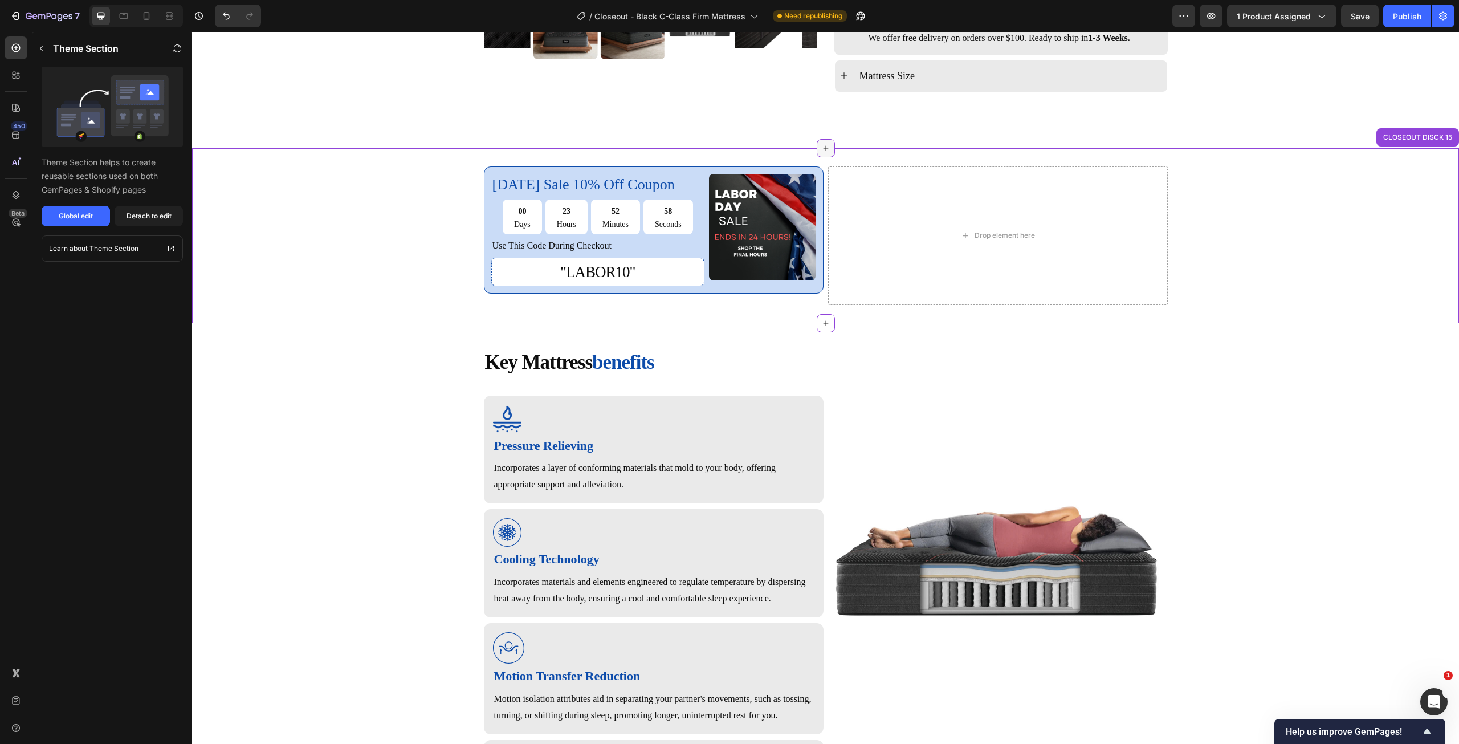
scroll to position [418, 0]
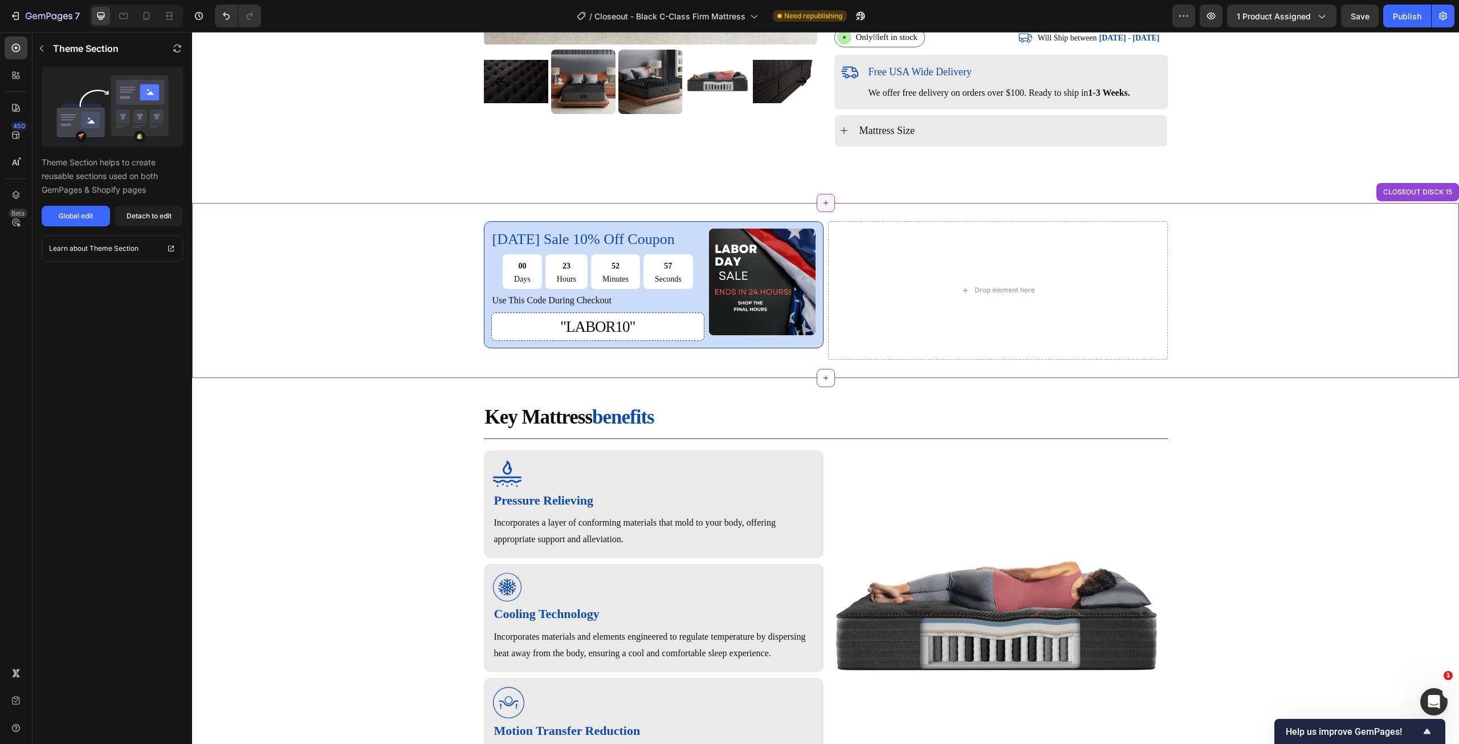
click at [821, 200] on icon at bounding box center [825, 202] width 9 height 9
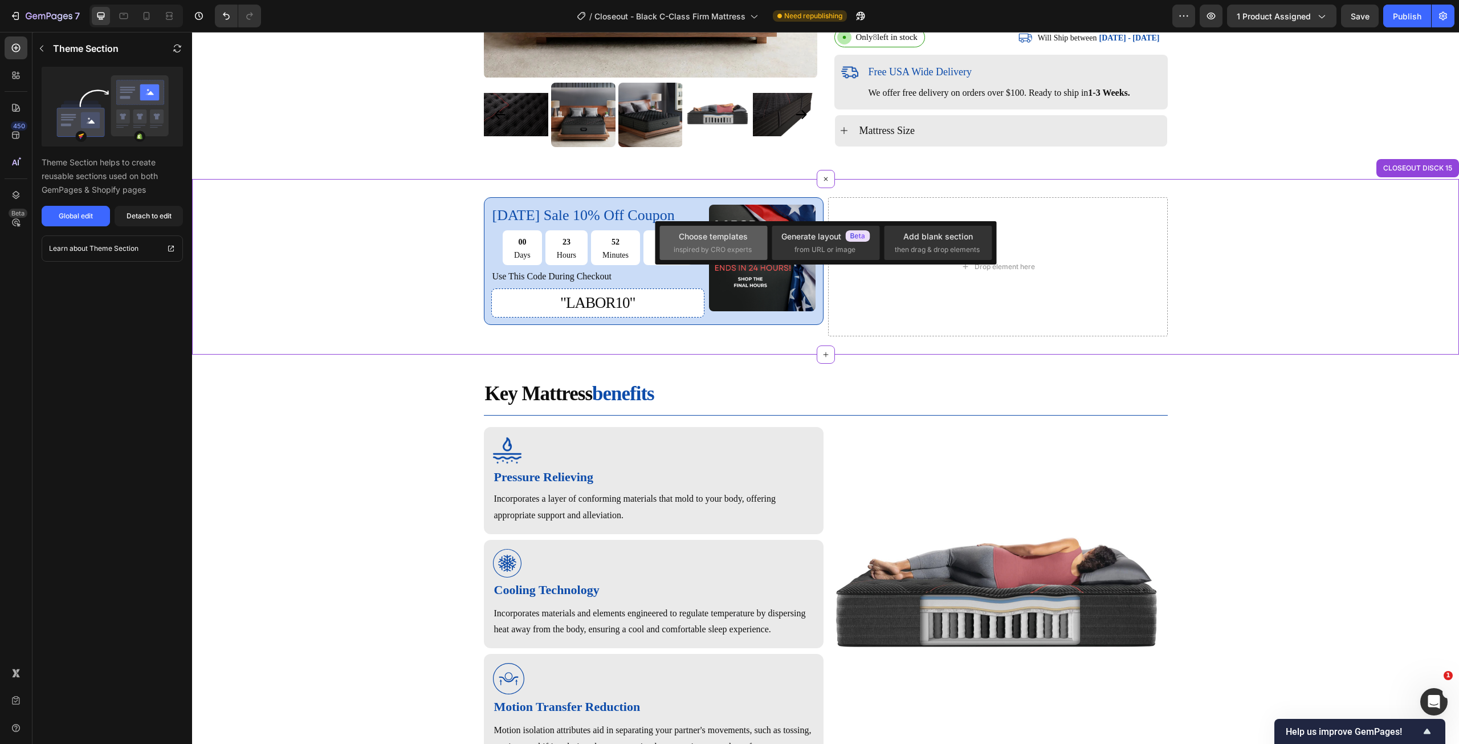
click at [677, 247] on span "inspired by CRO experts" at bounding box center [713, 250] width 78 height 10
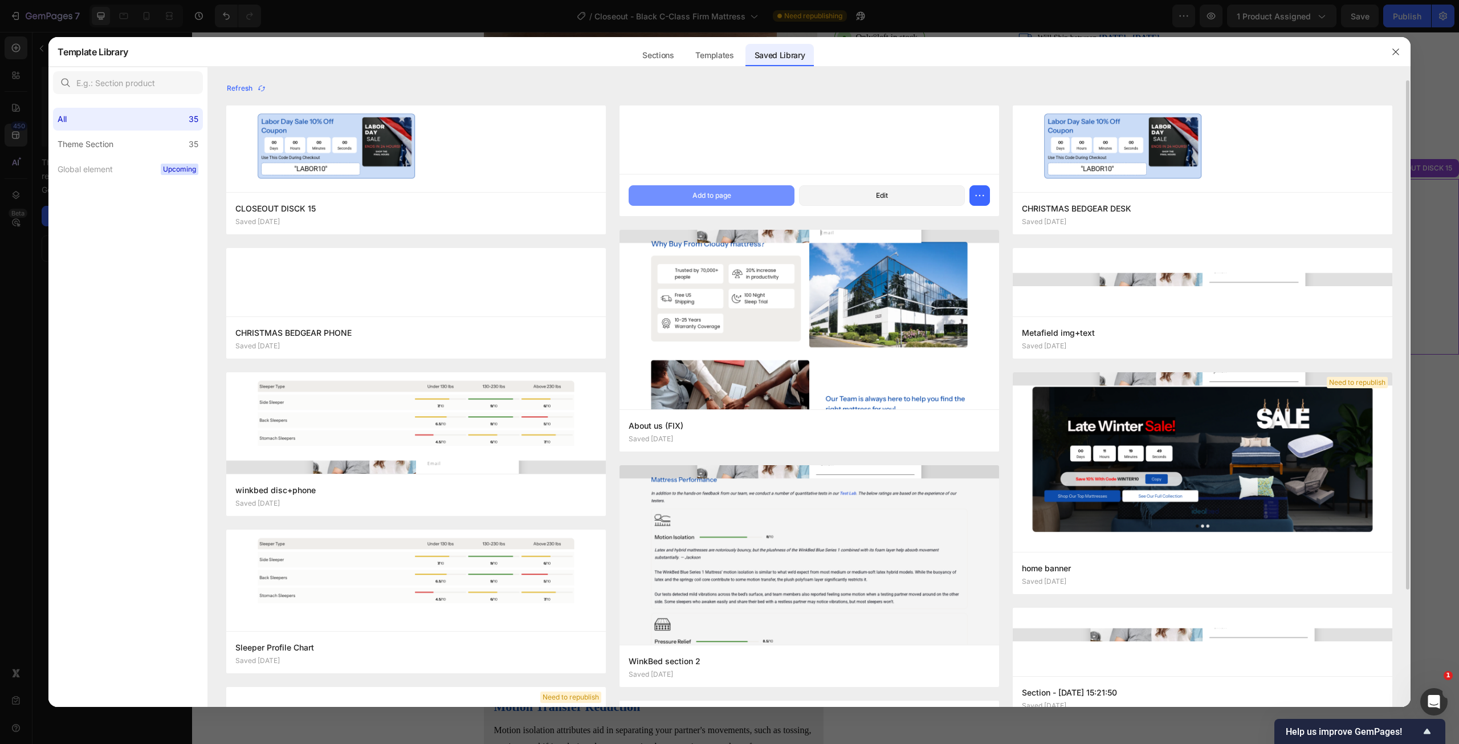
click at [706, 194] on div "Add to page" at bounding box center [712, 195] width 39 height 10
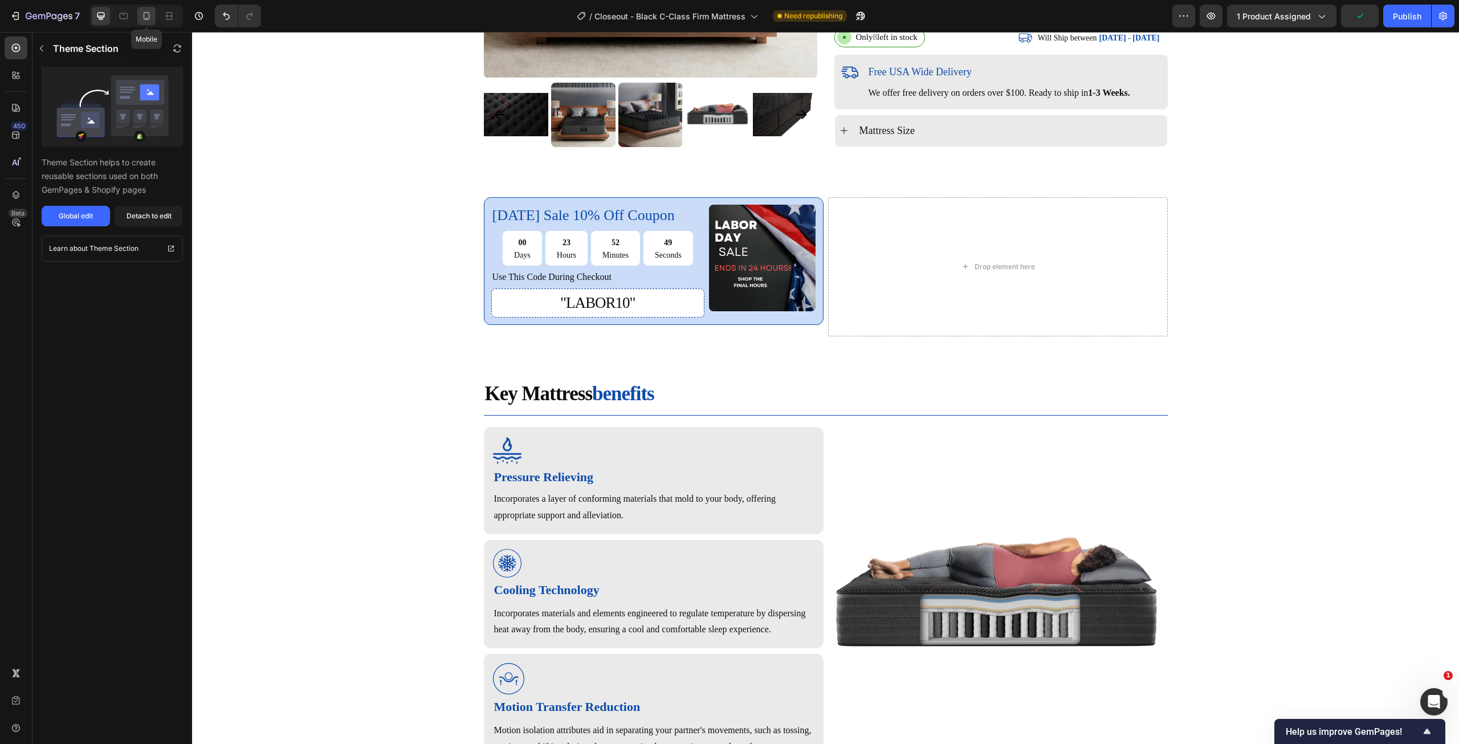
click at [146, 17] on icon at bounding box center [146, 15] width 11 height 11
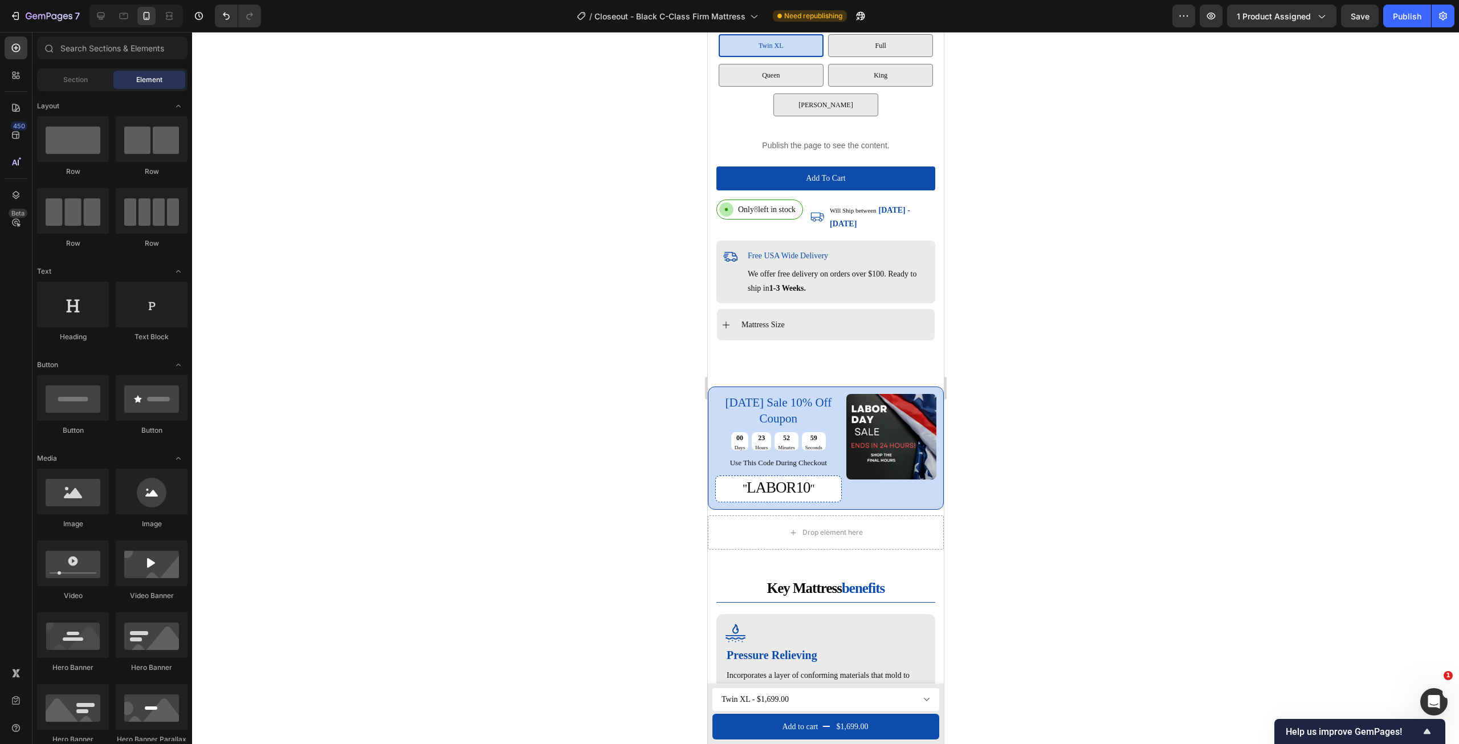
scroll to position [534, 0]
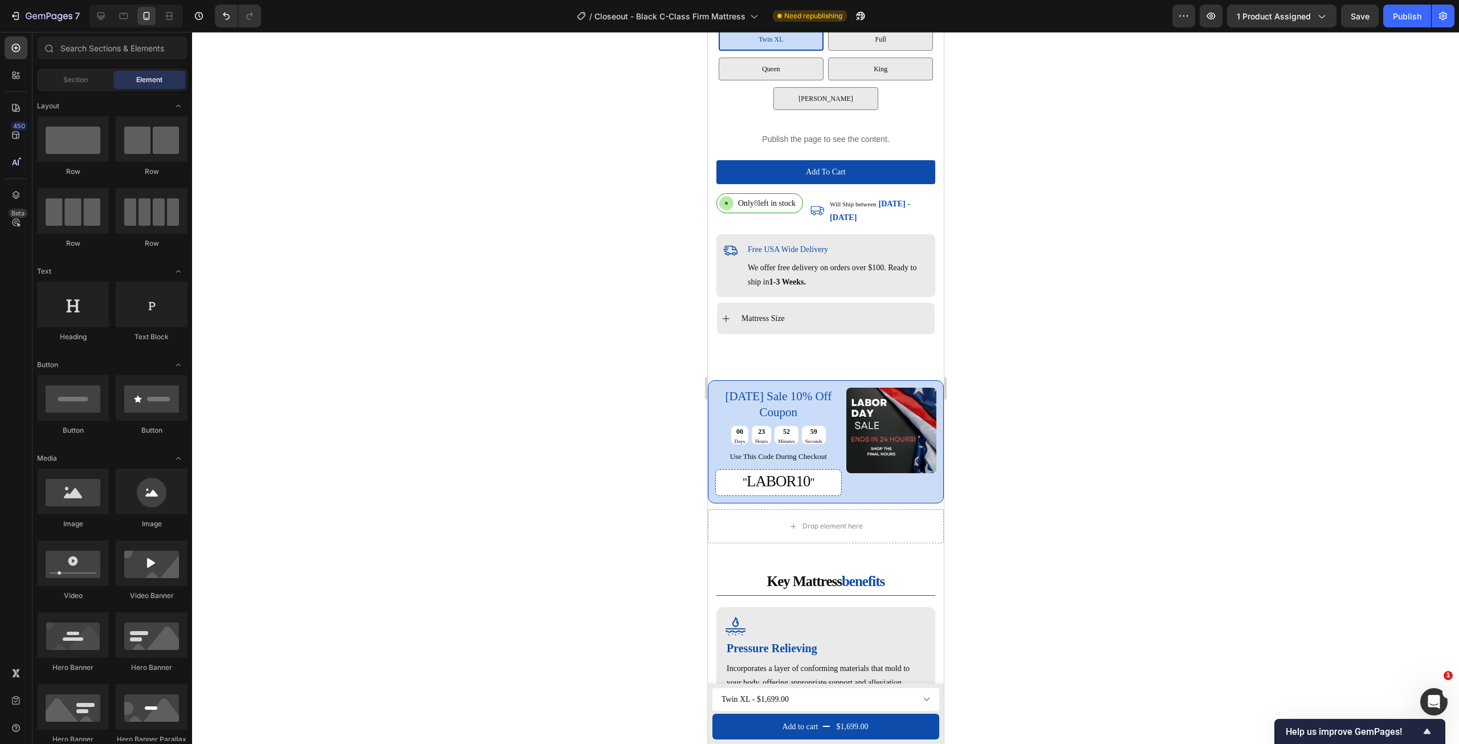
drag, startPoint x: 938, startPoint y: 324, endPoint x: 1655, endPoint y: 237, distance: 721.8
click at [102, 15] on icon at bounding box center [100, 15] width 11 height 11
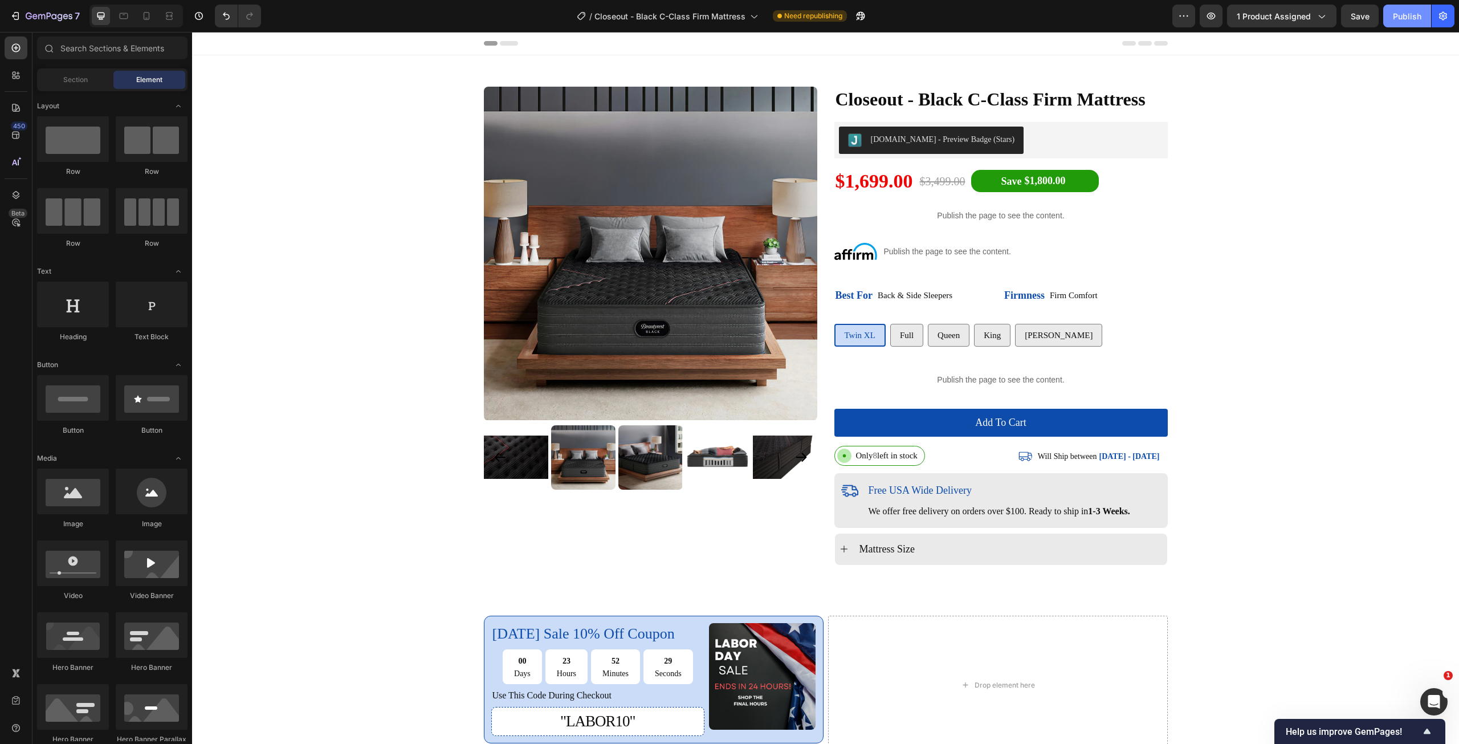
click at [1409, 13] on div "Publish" at bounding box center [1407, 16] width 29 height 12
